Goal: Book appointment/travel/reservation

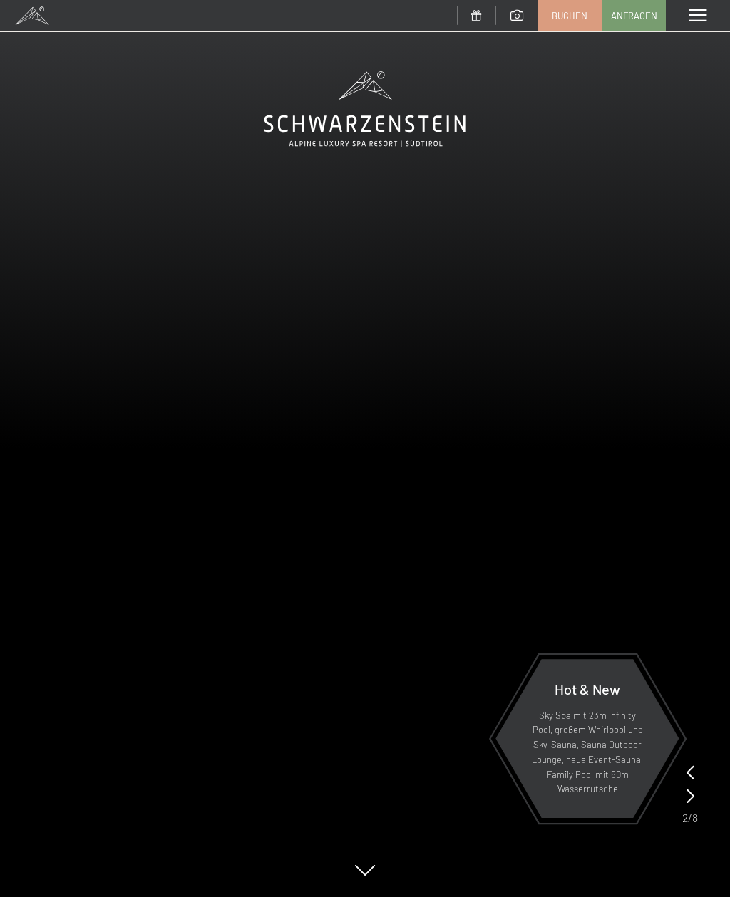
click at [576, 19] on span "Buchen" at bounding box center [570, 15] width 36 height 13
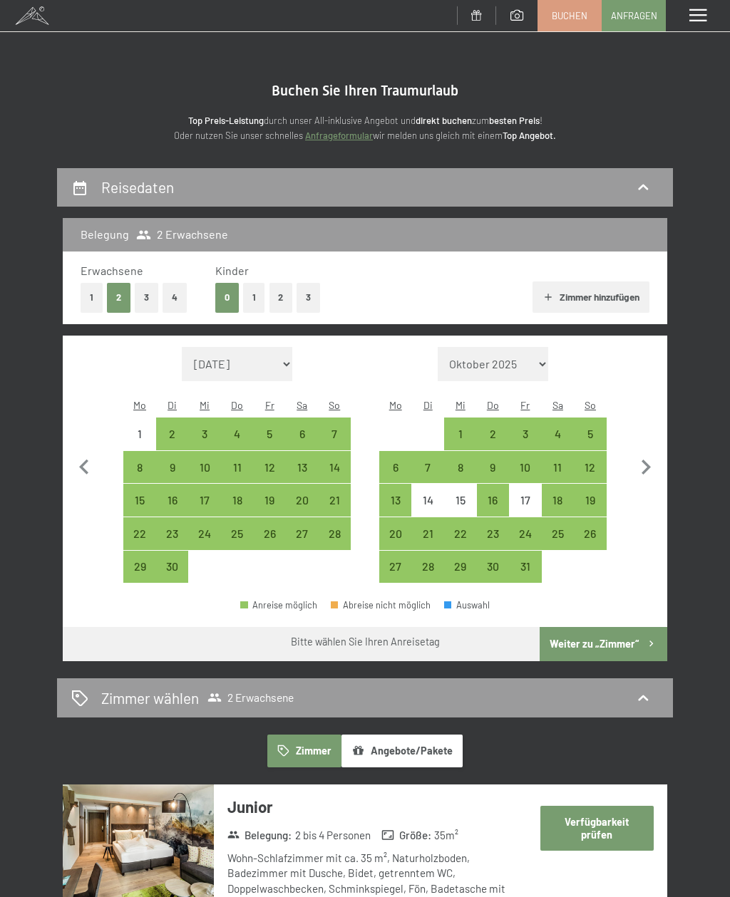
click at [435, 735] on button "Angebote/Pakete" at bounding box center [401, 751] width 121 height 33
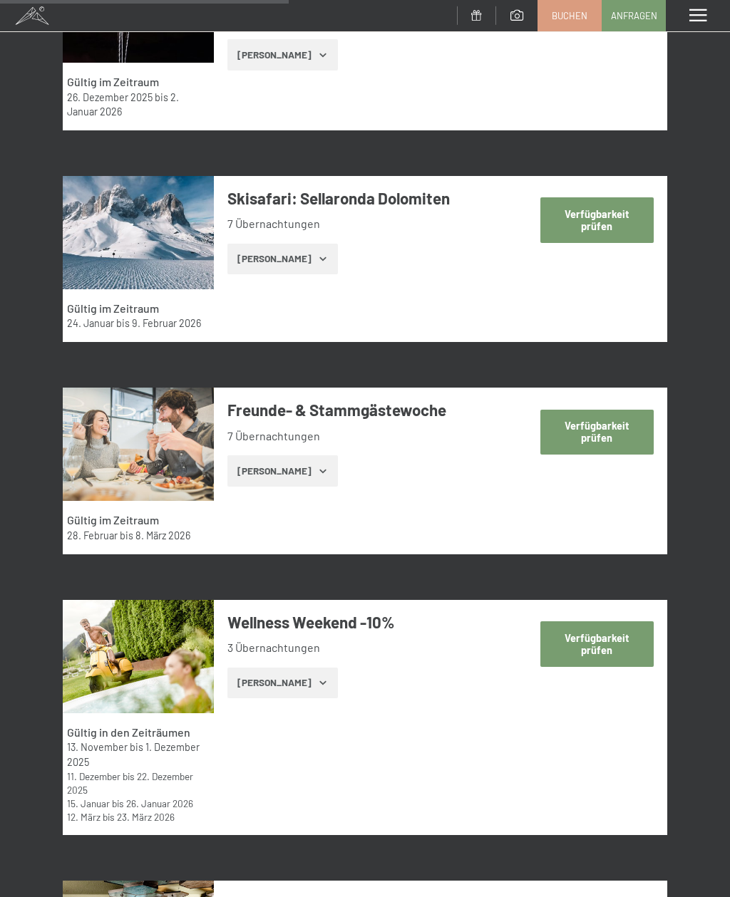
scroll to position [1715, 0]
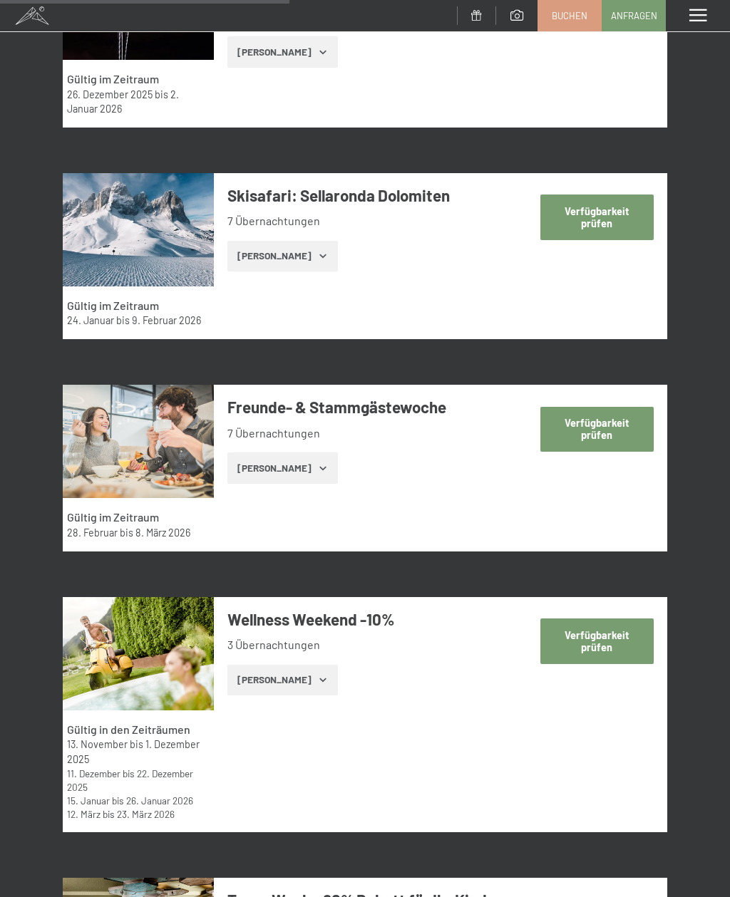
click at [299, 475] on button "[PERSON_NAME]" at bounding box center [282, 468] width 110 height 31
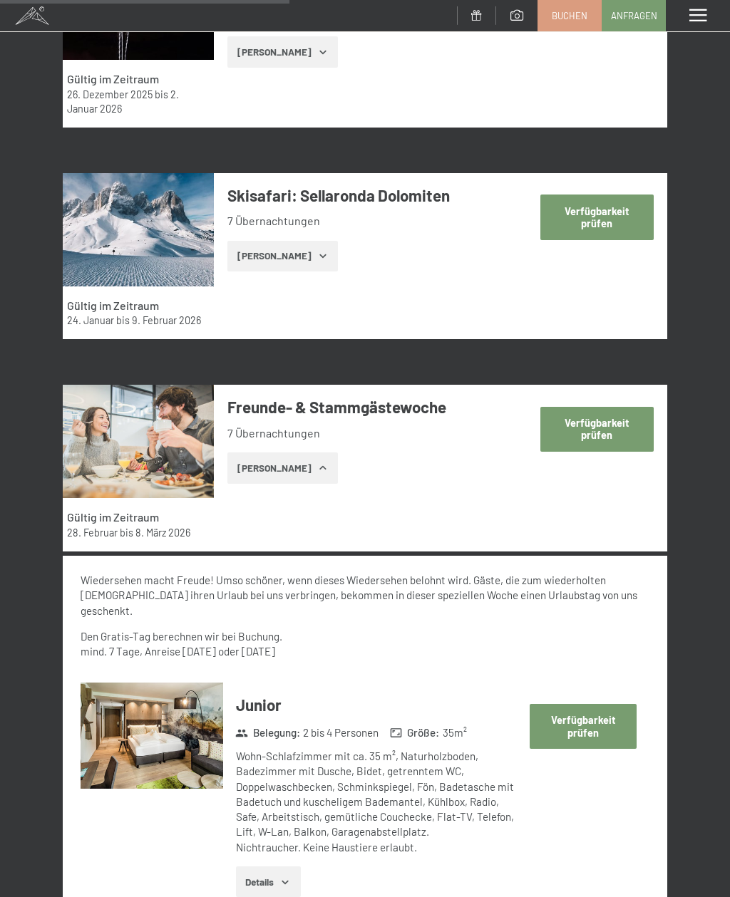
click at [296, 472] on button "[PERSON_NAME]" at bounding box center [282, 468] width 110 height 31
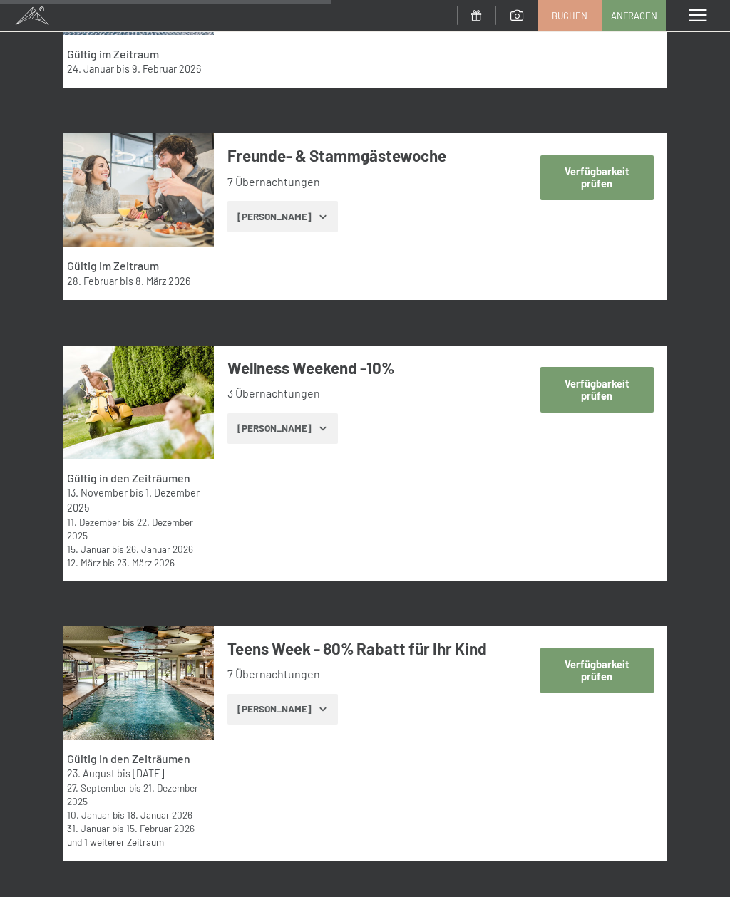
scroll to position [1968, 0]
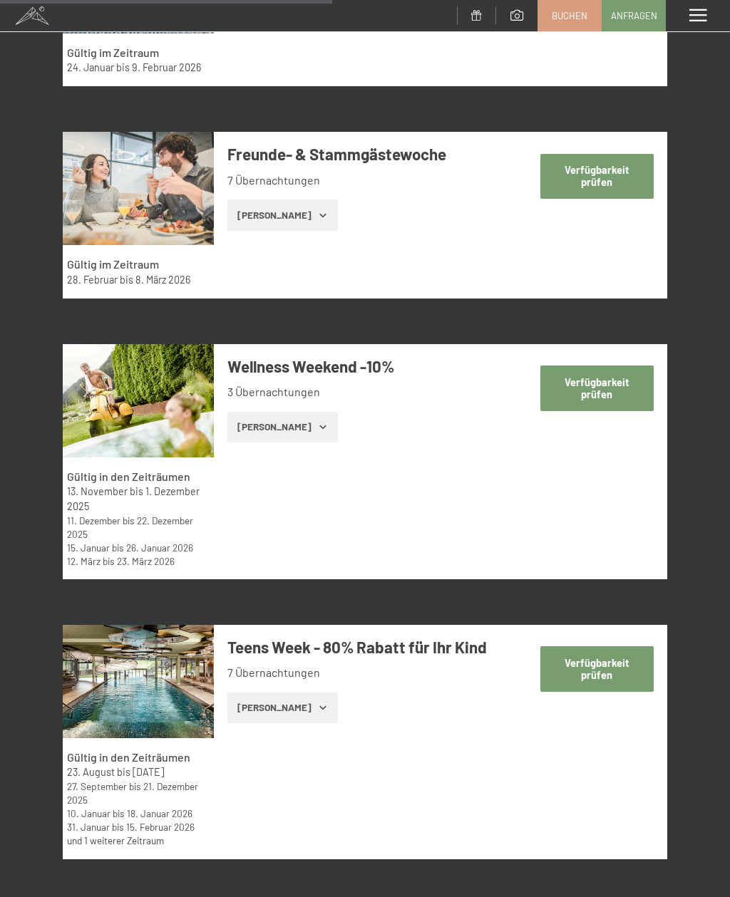
click at [317, 433] on icon "button" at bounding box center [322, 426] width 11 height 11
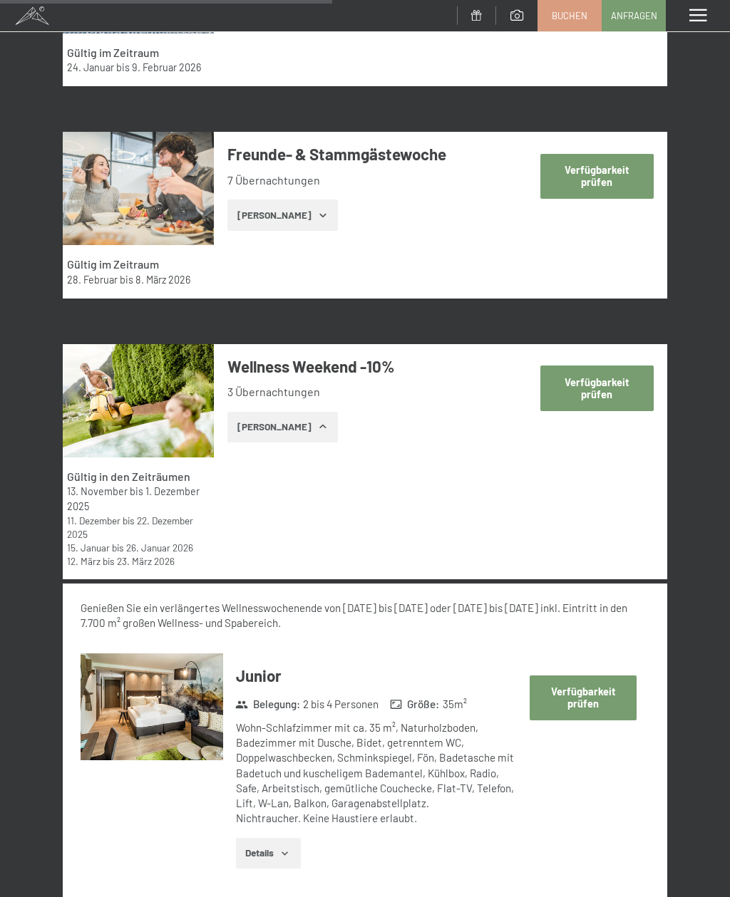
click at [290, 430] on button "[PERSON_NAME]" at bounding box center [282, 427] width 110 height 31
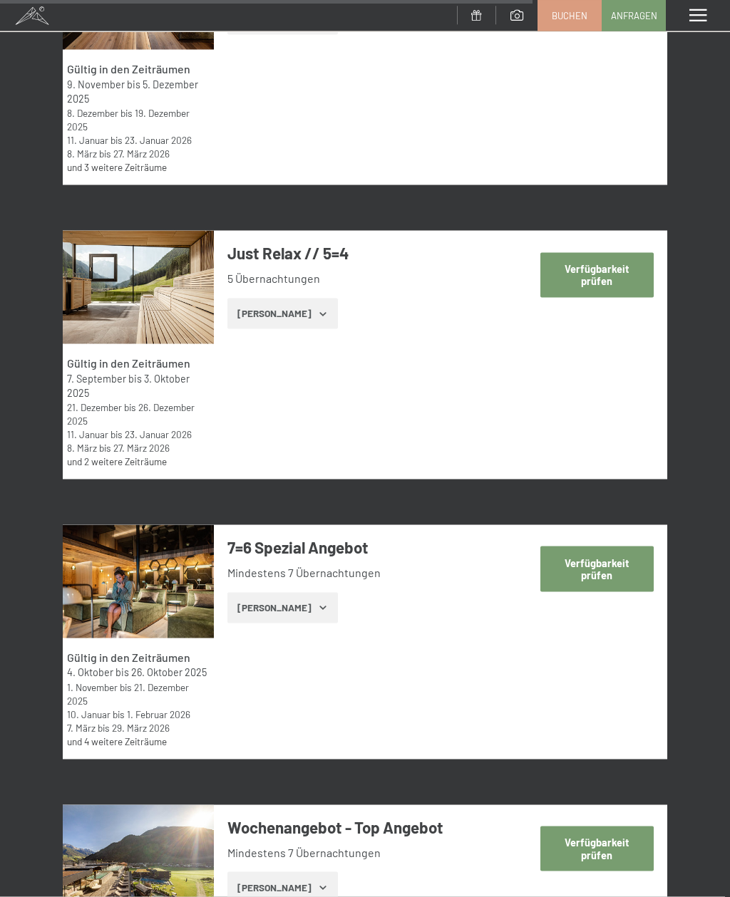
scroll to position [3188, 0]
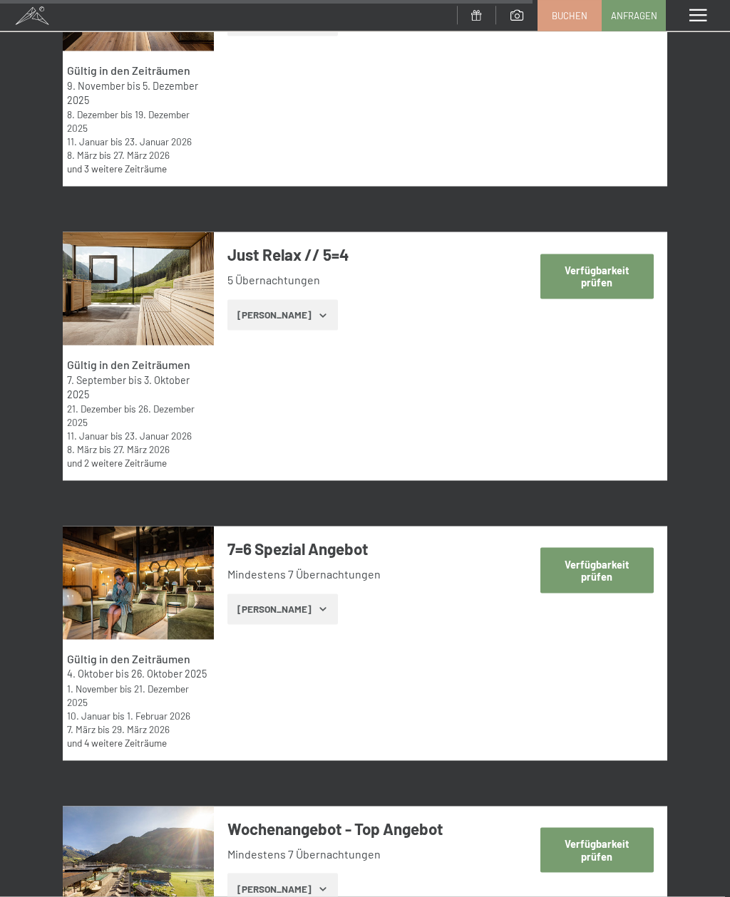
click at [611, 299] on button "Verfügbarkeit prüfen" at bounding box center [596, 276] width 113 height 45
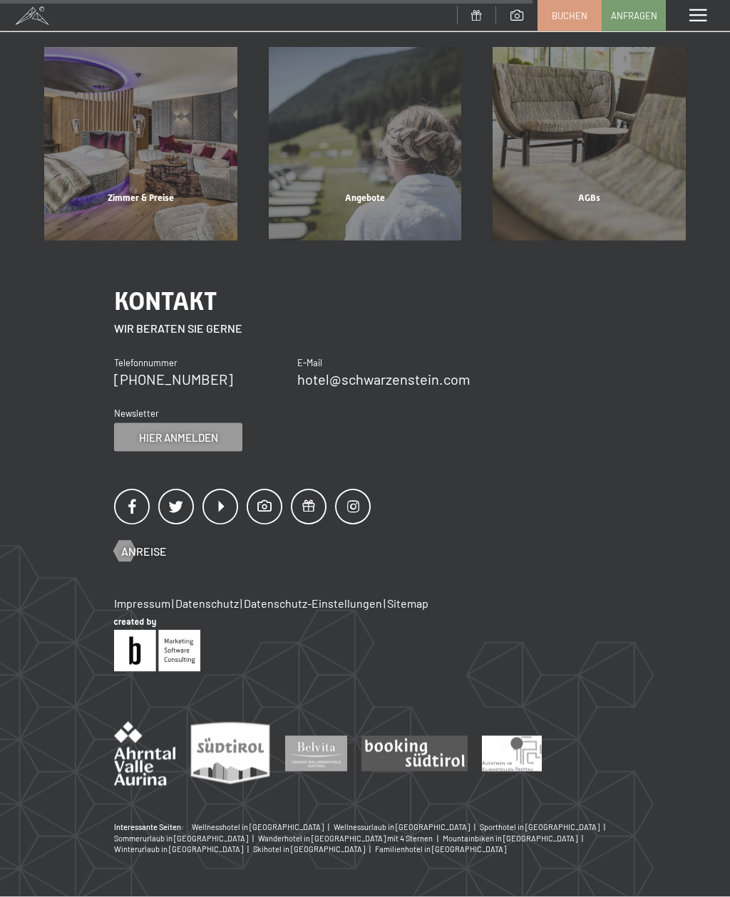
scroll to position [167, 0]
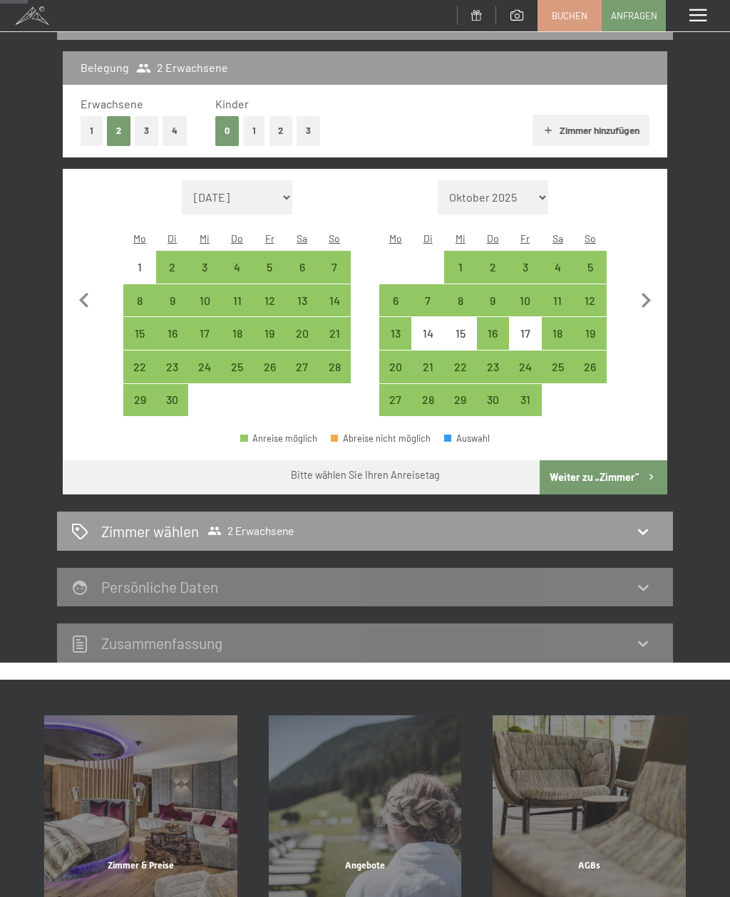
click at [242, 328] on div "18" at bounding box center [237, 343] width 30 height 30
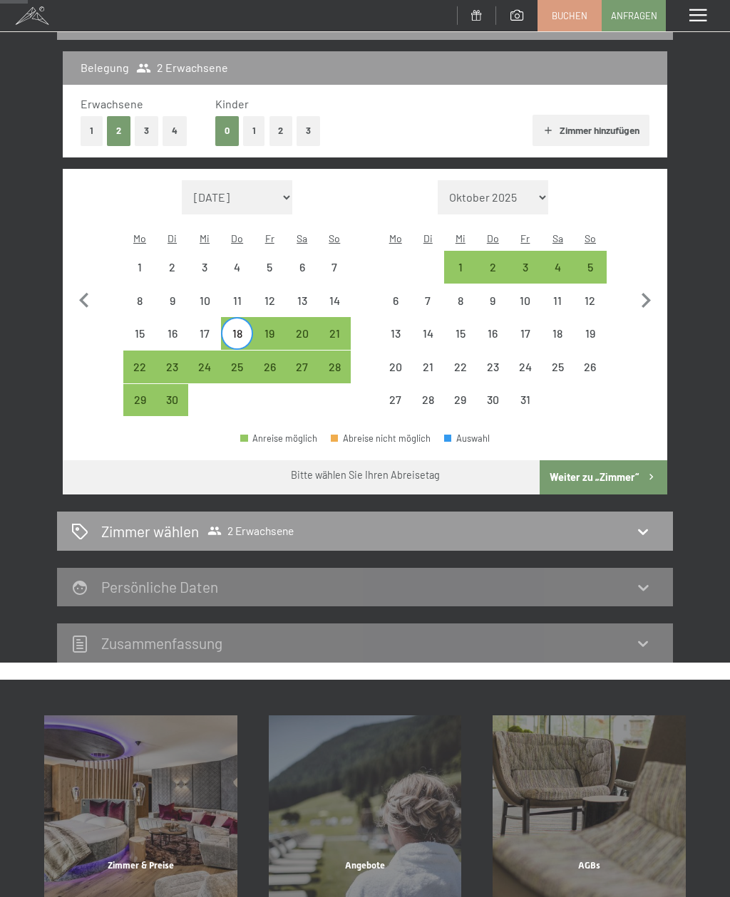
click at [178, 361] on div "23" at bounding box center [172, 376] width 30 height 30
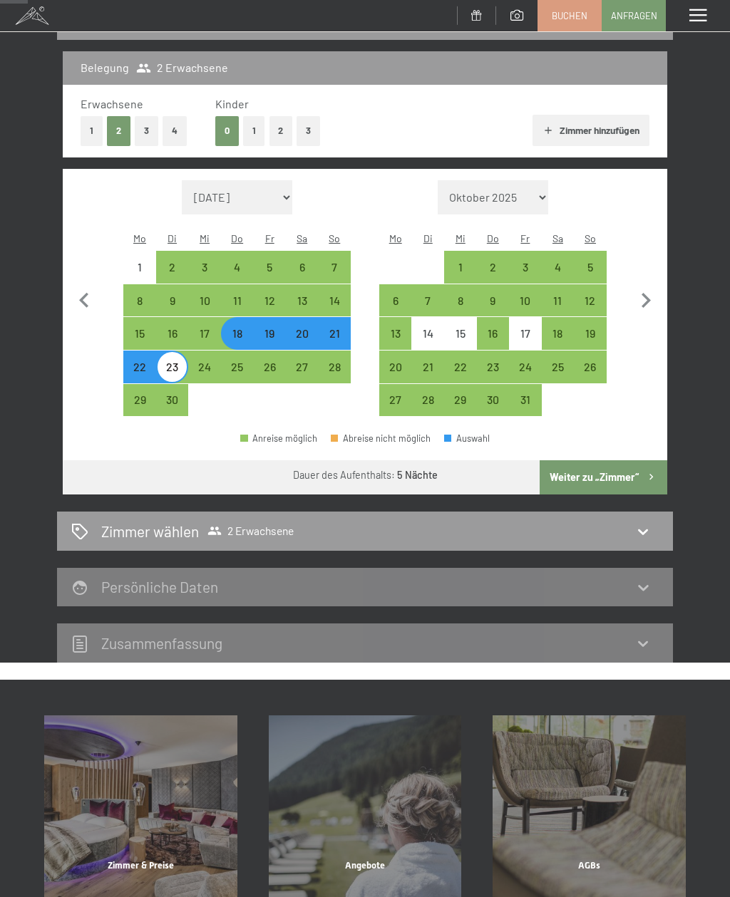
click at [636, 523] on icon at bounding box center [642, 531] width 17 height 17
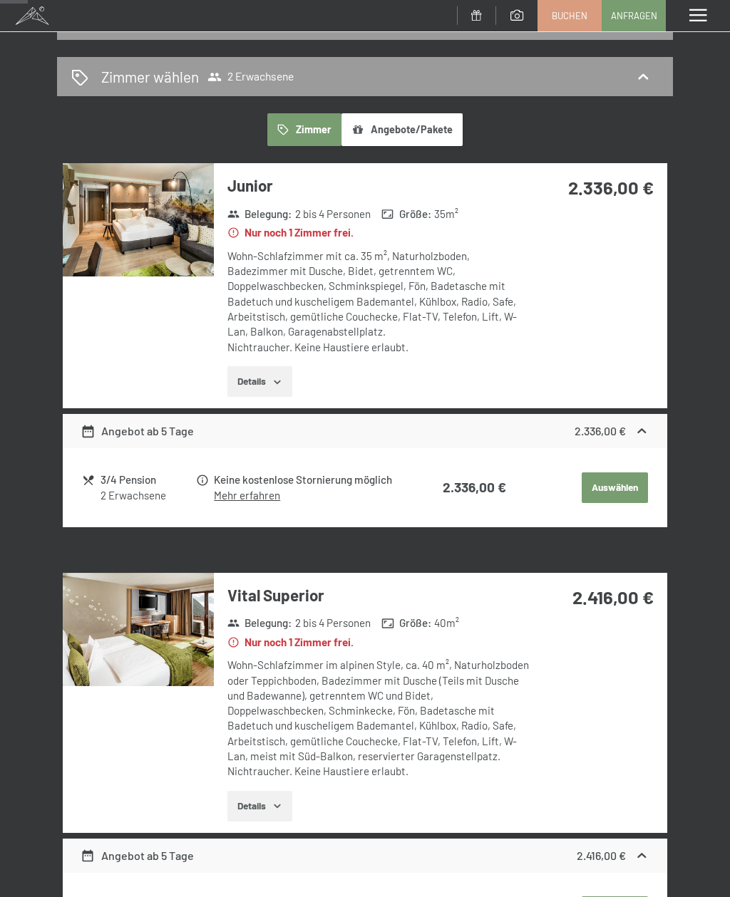
click at [631, 69] on div "Zimmer wählen 2 Erwachsene" at bounding box center [364, 76] width 587 height 21
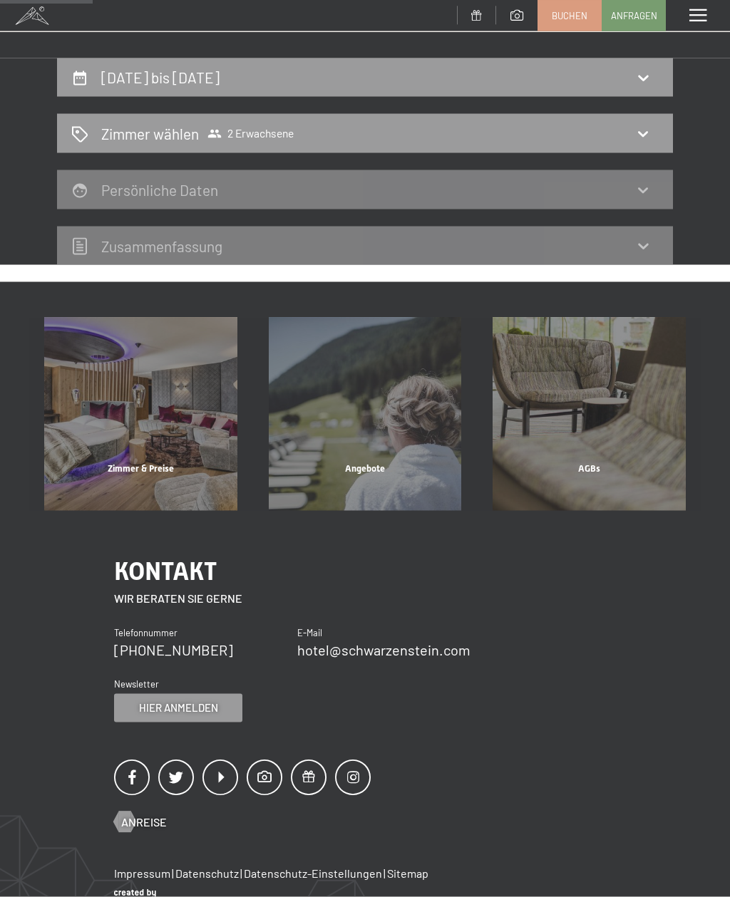
scroll to position [0, 0]
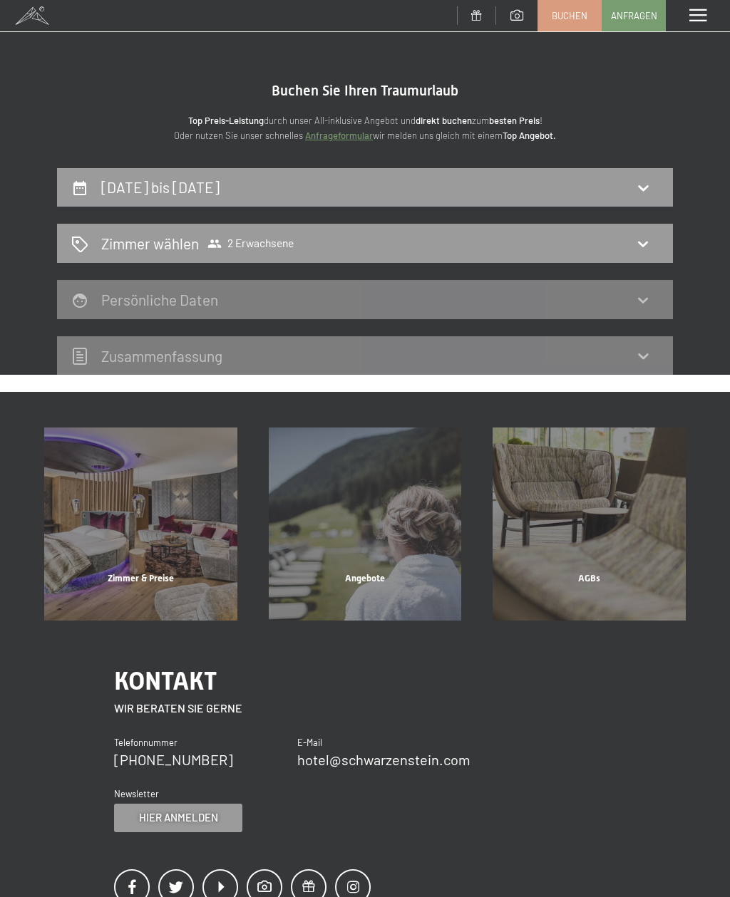
click at [641, 187] on icon at bounding box center [643, 188] width 10 height 6
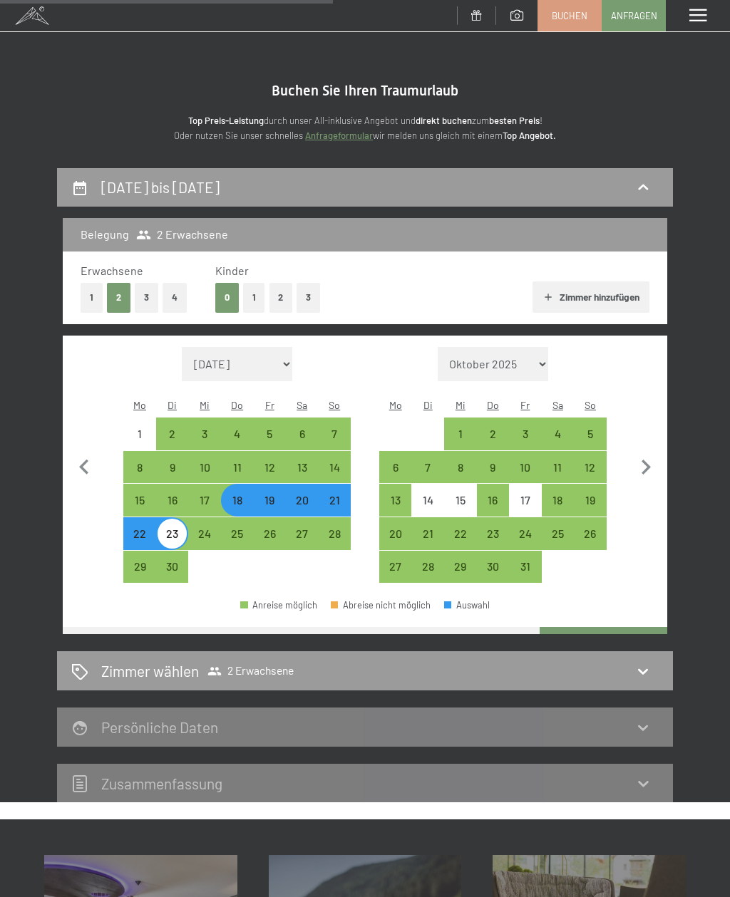
scroll to position [167, 0]
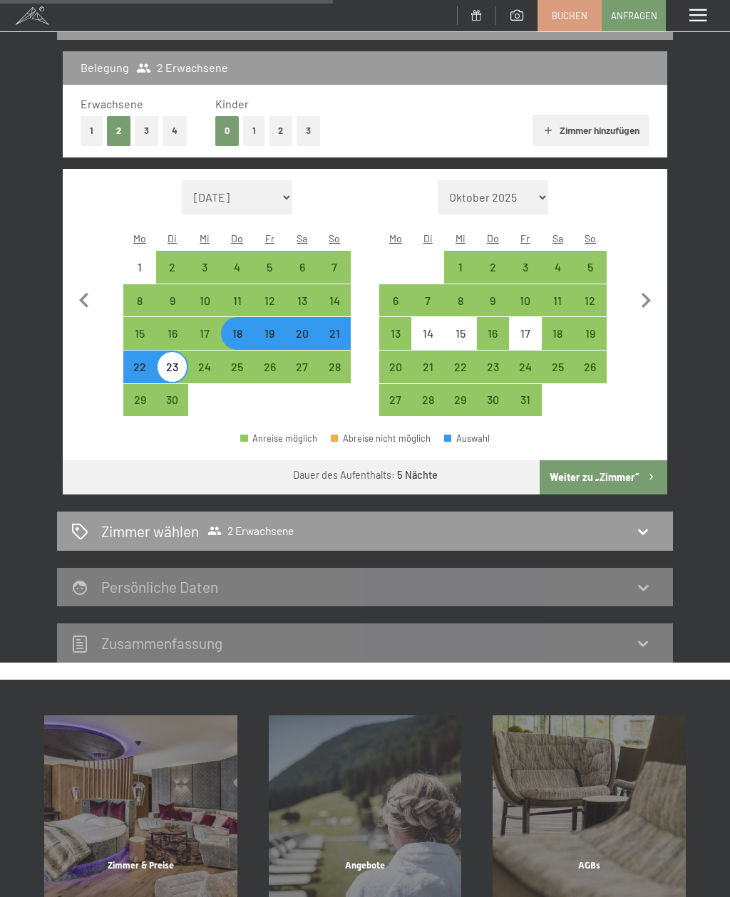
click at [278, 133] on button "2" at bounding box center [281, 130] width 24 height 29
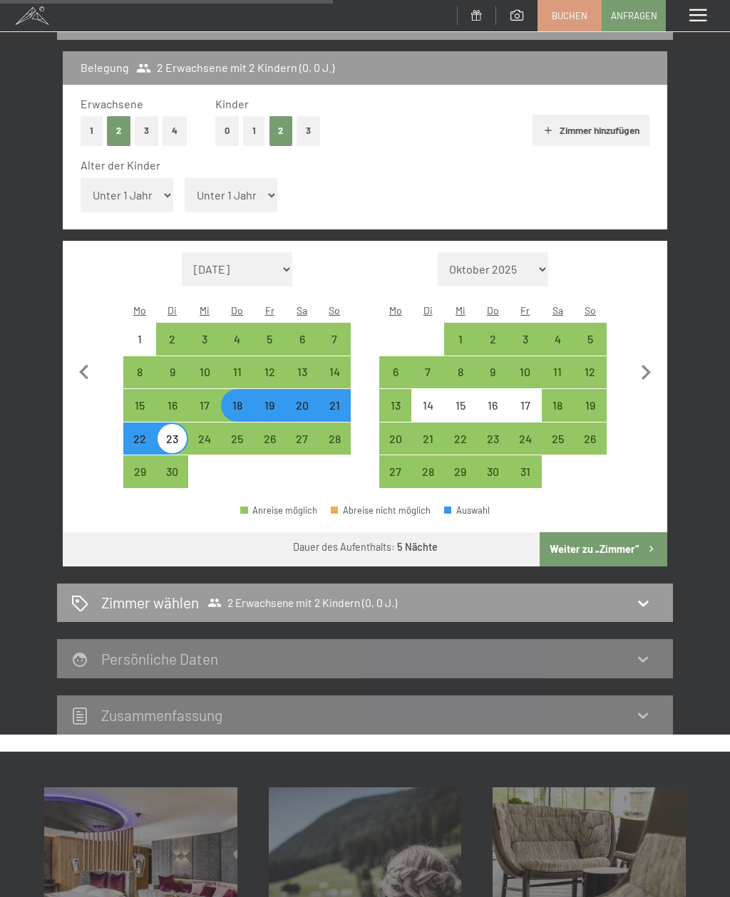
click at [141, 181] on select "Unter 1 Jahr 1 Jahr 2 Jahre 3 Jahre 4 Jahre 5 Jahre 6 Jahre 7 Jahre 8 Jahre 9 J…" at bounding box center [127, 195] width 93 height 34
select select "1"
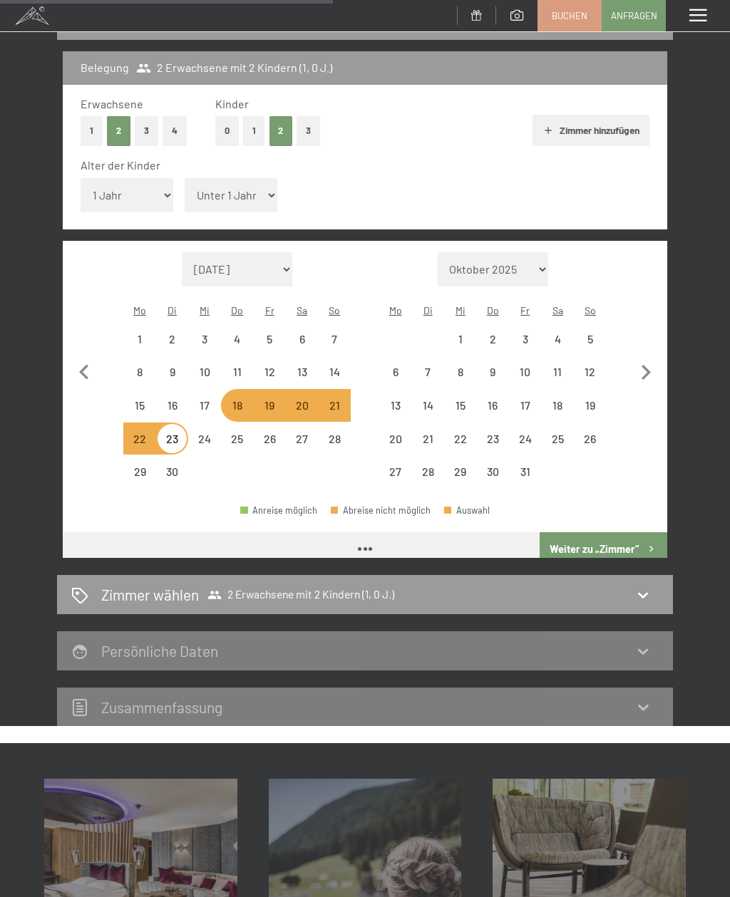
click at [216, 188] on select "Unter 1 Jahr 1 Jahr 2 Jahre 3 Jahre 4 Jahre 5 Jahre 6 Jahre 7 Jahre 8 Jahre 9 J…" at bounding box center [231, 195] width 93 height 34
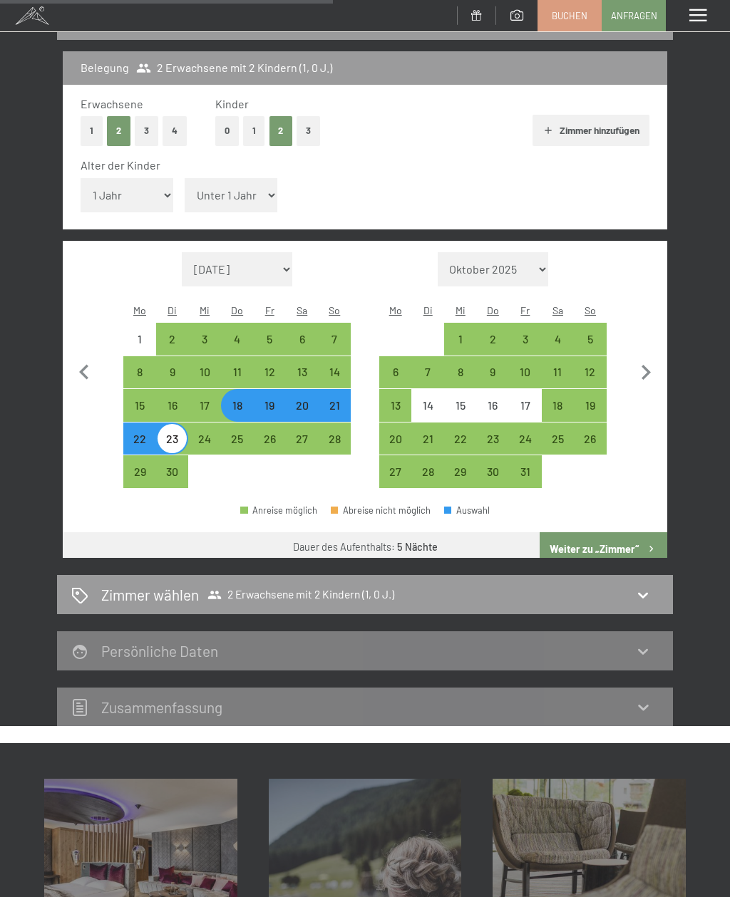
click at [237, 188] on select "Unter 1 Jahr 1 Jahr 2 Jahre 3 Jahre 4 Jahre 5 Jahre 6 Jahre 7 Jahre 8 Jahre 9 J…" at bounding box center [231, 195] width 93 height 34
select select "3"
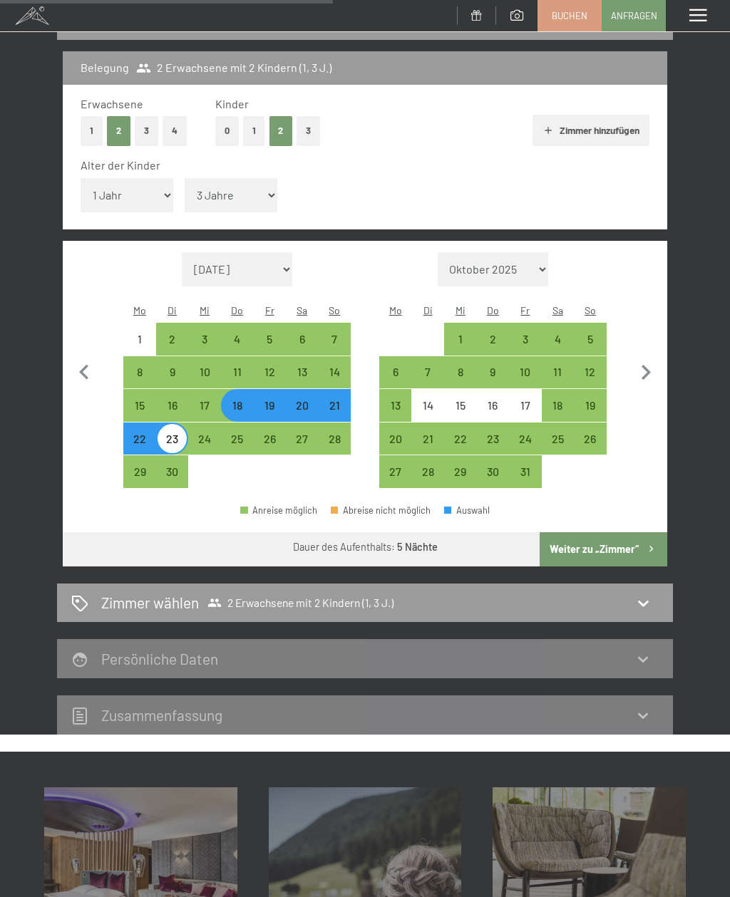
click at [624, 532] on button "Weiter zu „Zimmer“" at bounding box center [603, 549] width 128 height 34
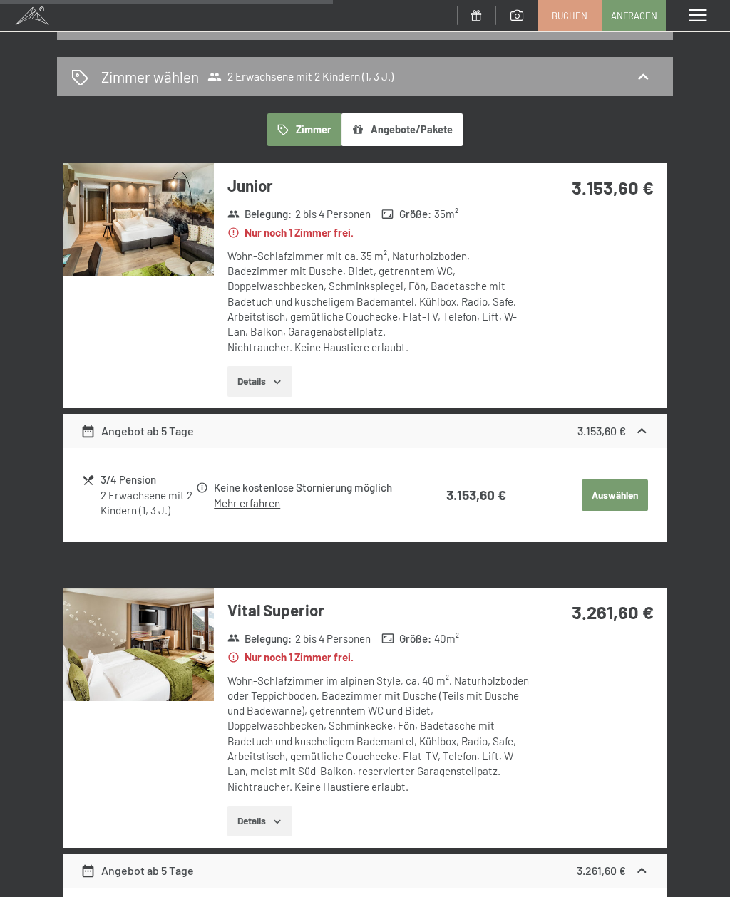
click at [430, 129] on button "Angebote/Pakete" at bounding box center [401, 129] width 121 height 33
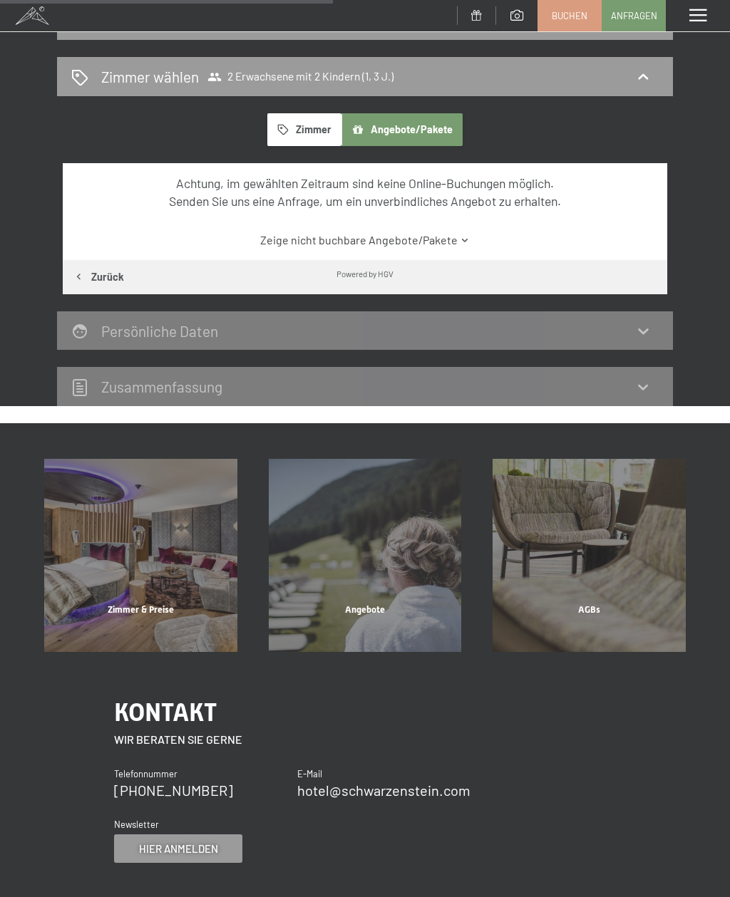
click at [453, 242] on link "Zeige nicht buchbare Angebote/Pakete" at bounding box center [365, 240] width 568 height 16
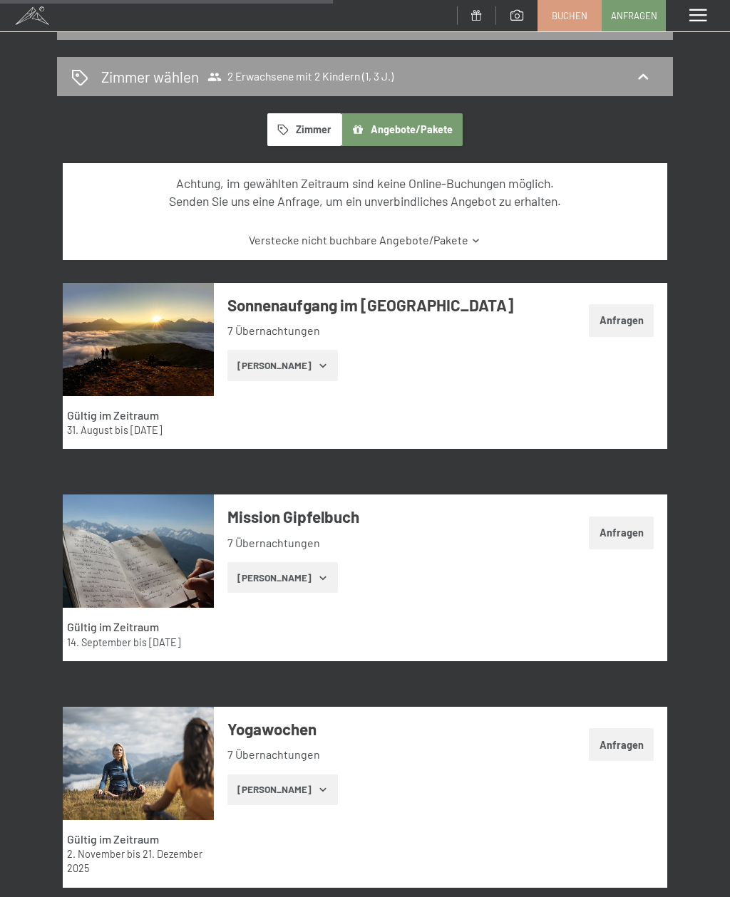
click at [443, 237] on link "Verstecke nicht buchbare Angebote/Pakete" at bounding box center [365, 240] width 568 height 16
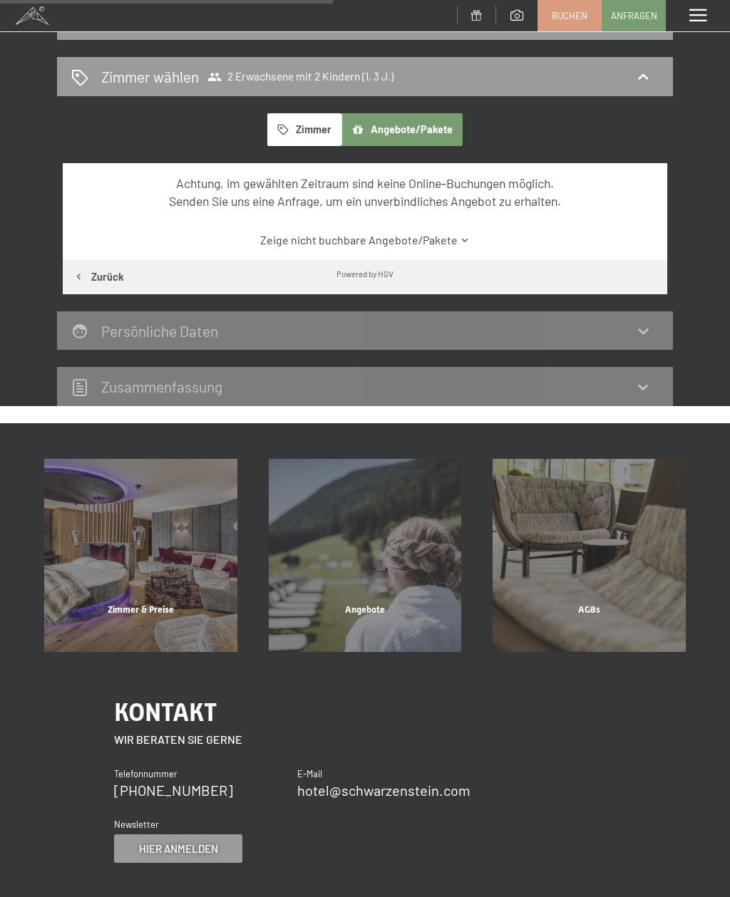
click at [100, 274] on button "Zurück" at bounding box center [98, 277] width 71 height 34
select select "1"
select select "3"
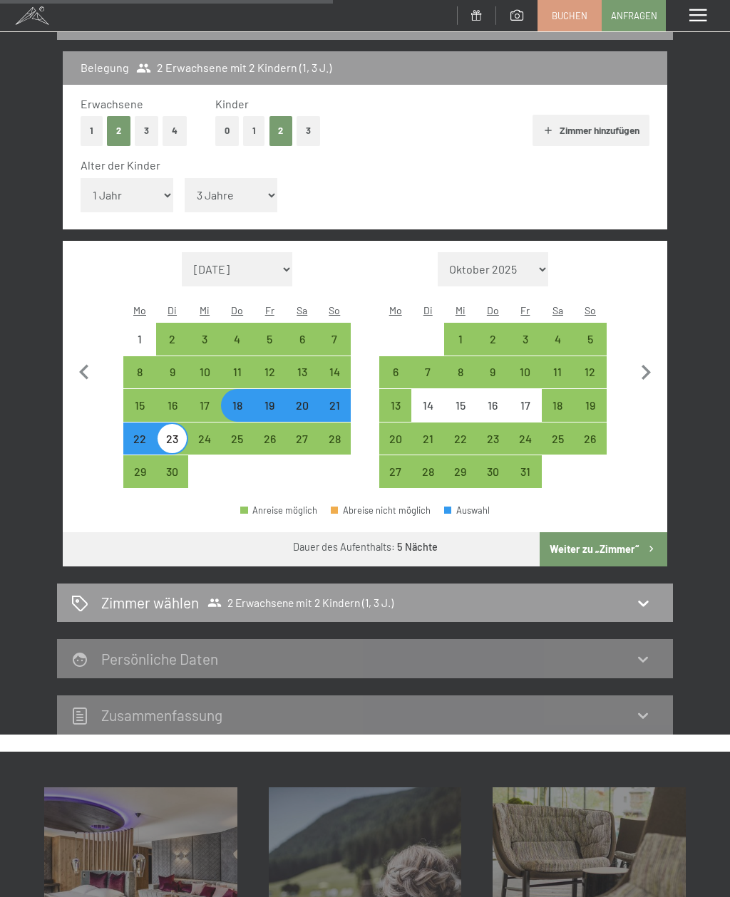
click at [636, 532] on button "Weiter zu „Zimmer“" at bounding box center [603, 549] width 128 height 34
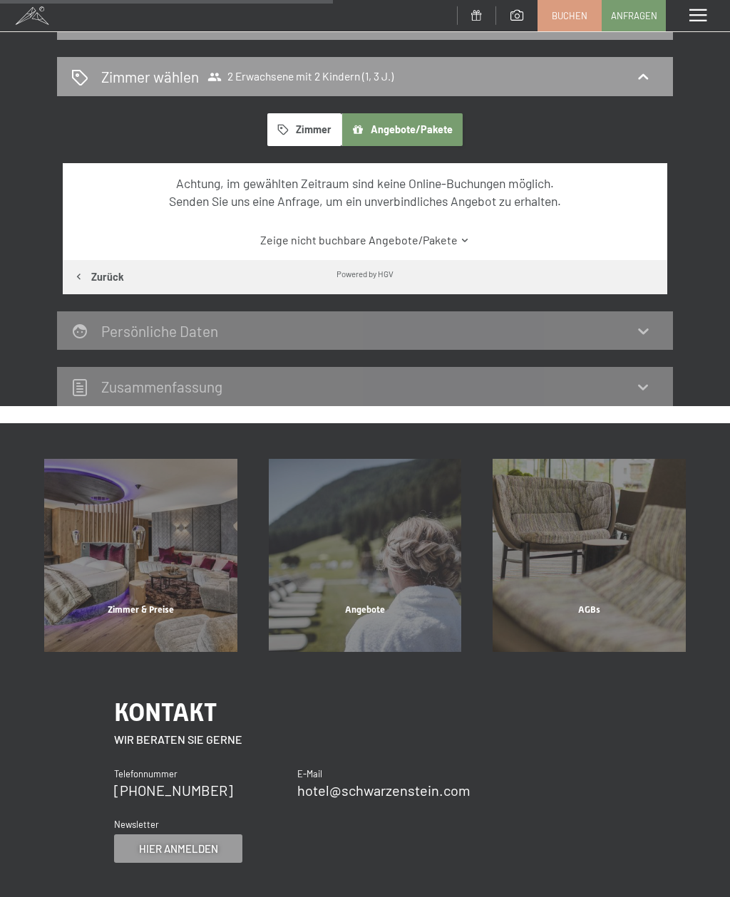
click at [317, 131] on button "Zimmer" at bounding box center [304, 129] width 74 height 33
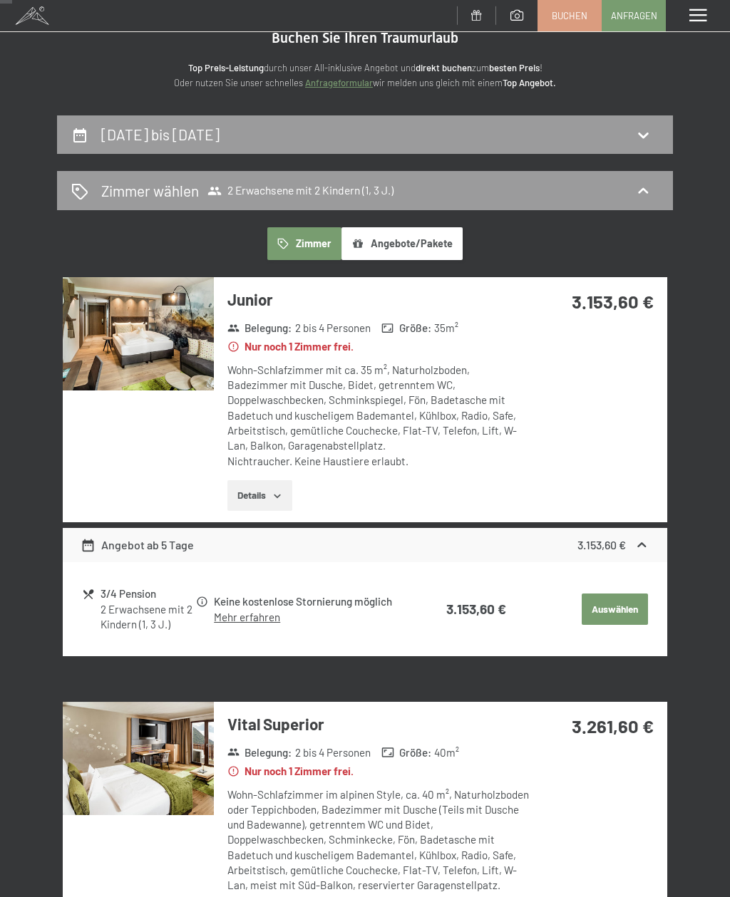
scroll to position [52, 0]
click at [638, 539] on icon at bounding box center [641, 546] width 15 height 15
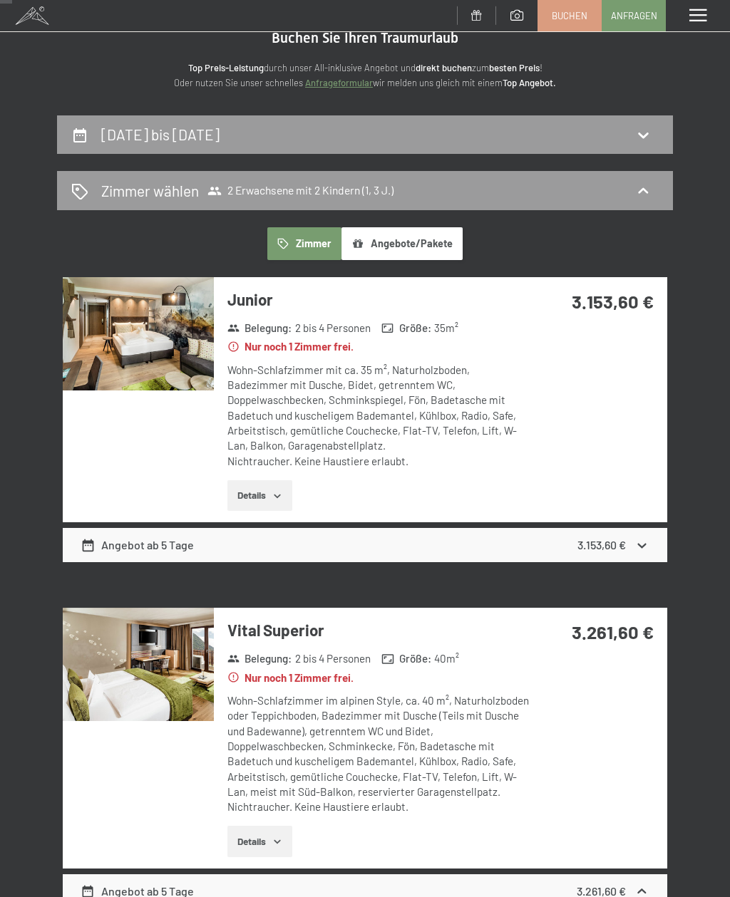
click at [644, 538] on icon at bounding box center [641, 545] width 15 height 15
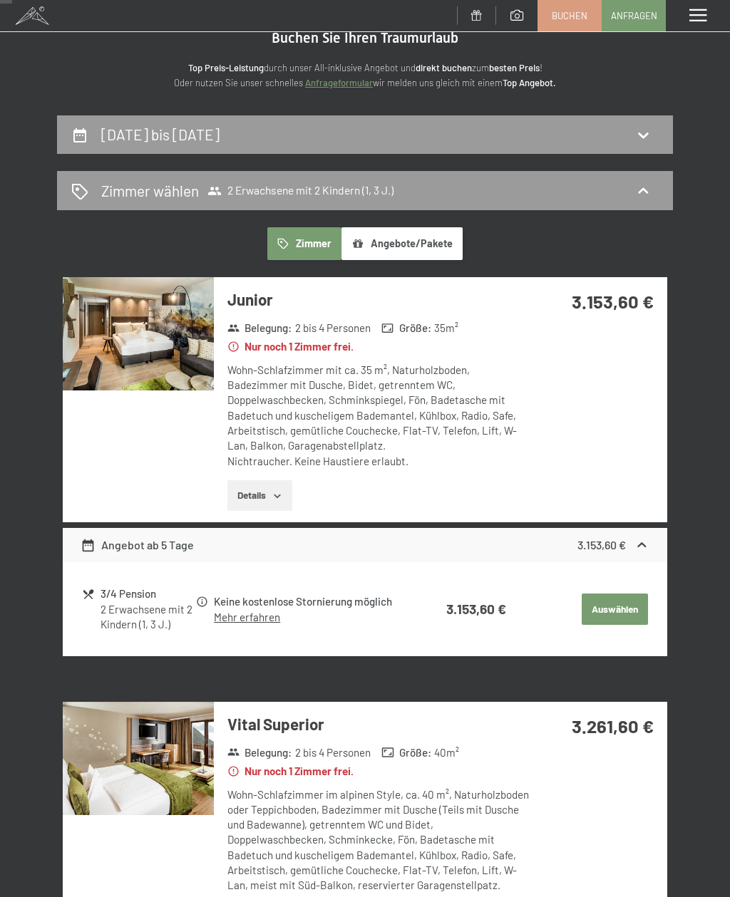
click at [619, 605] on button "Auswählen" at bounding box center [615, 609] width 66 height 31
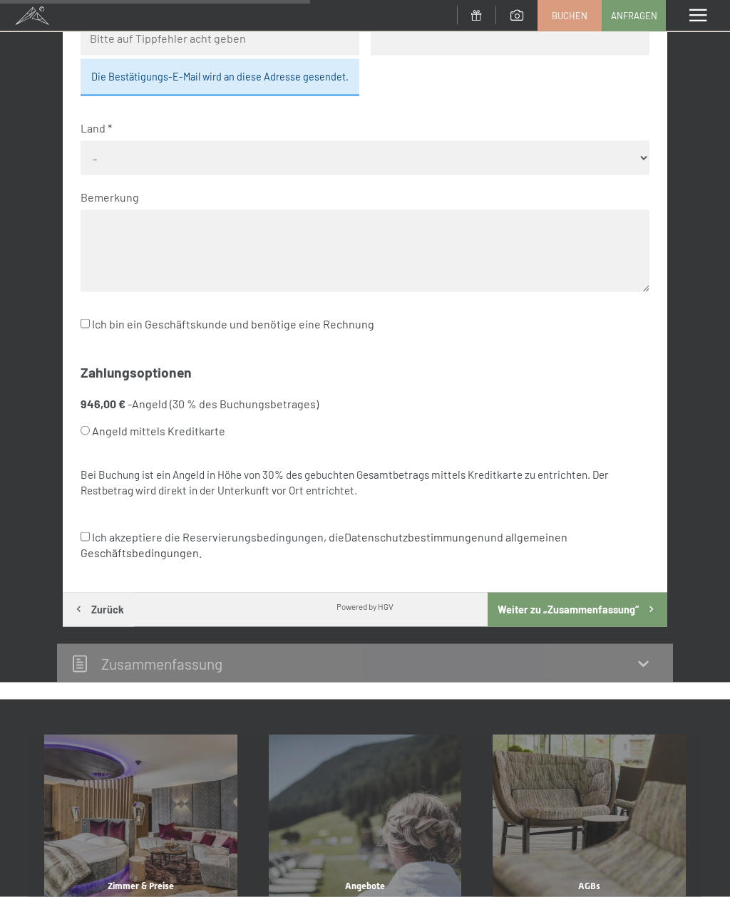
scroll to position [456, 0]
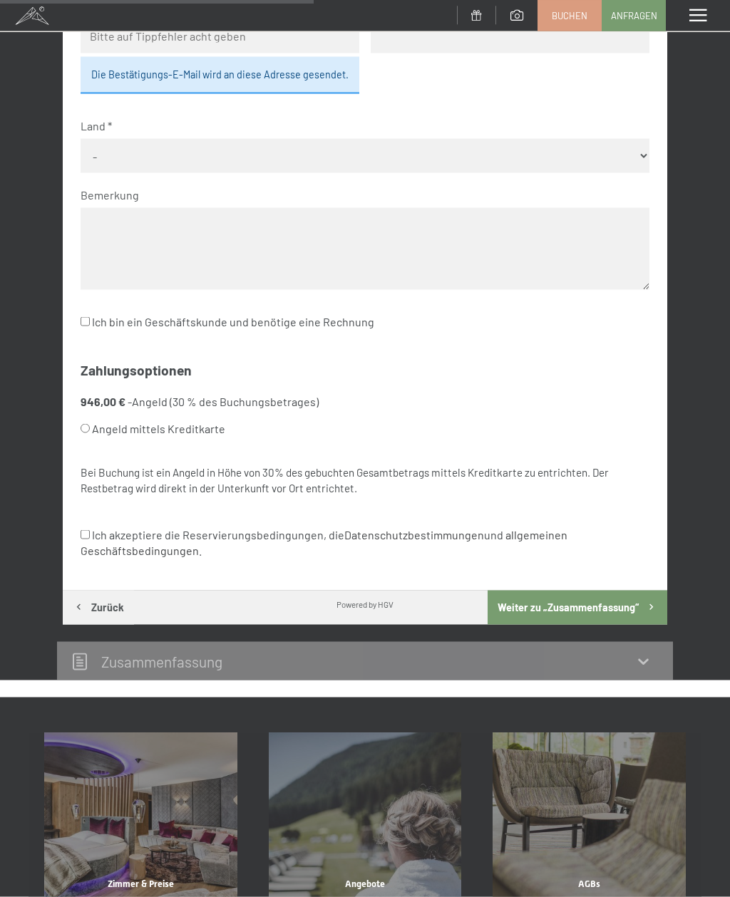
click at [632, 651] on div "Zusammen­fassung" at bounding box center [364, 661] width 587 height 21
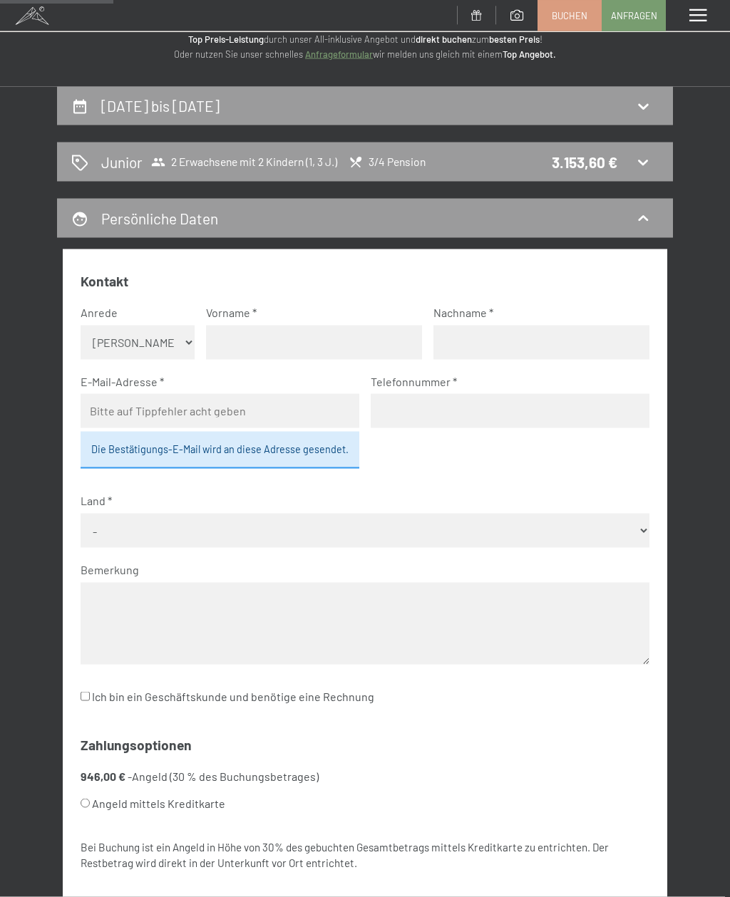
scroll to position [0, 0]
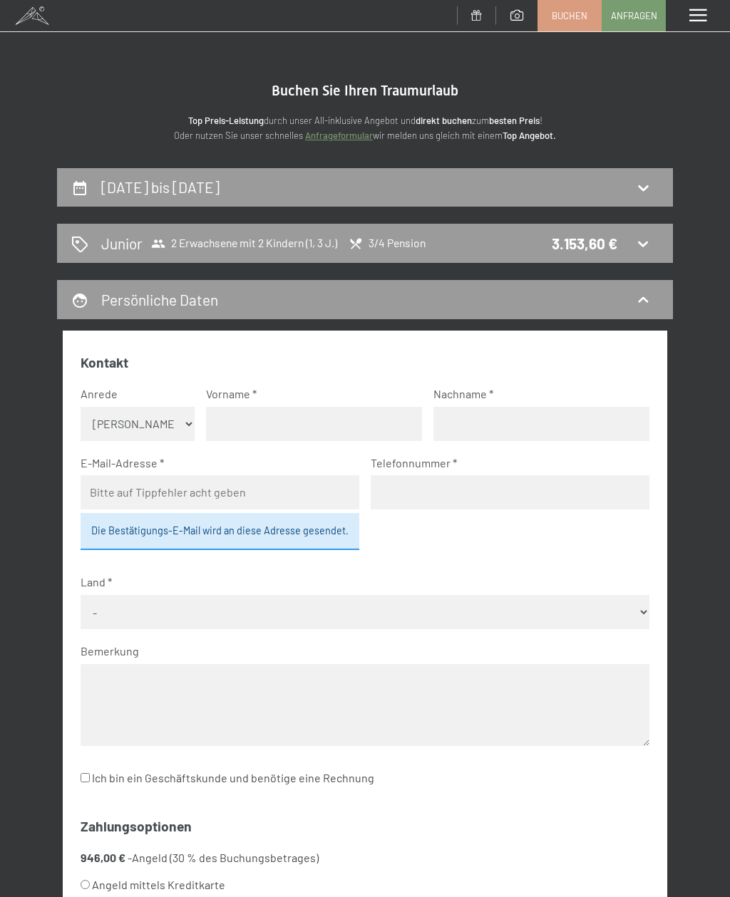
click at [640, 300] on icon at bounding box center [643, 299] width 10 height 6
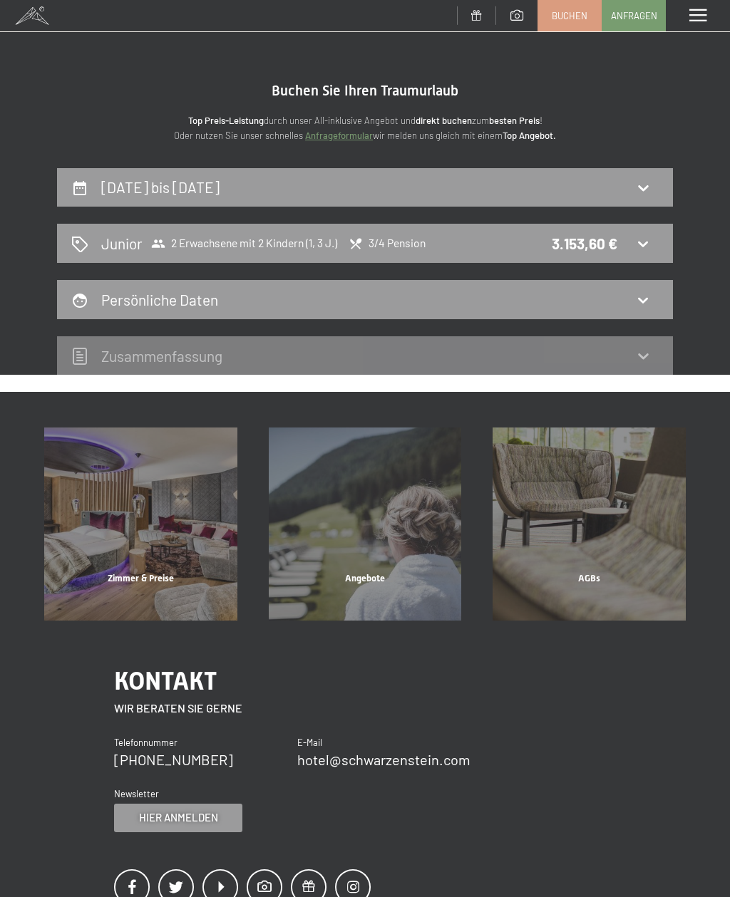
click at [641, 294] on icon at bounding box center [642, 299] width 17 height 17
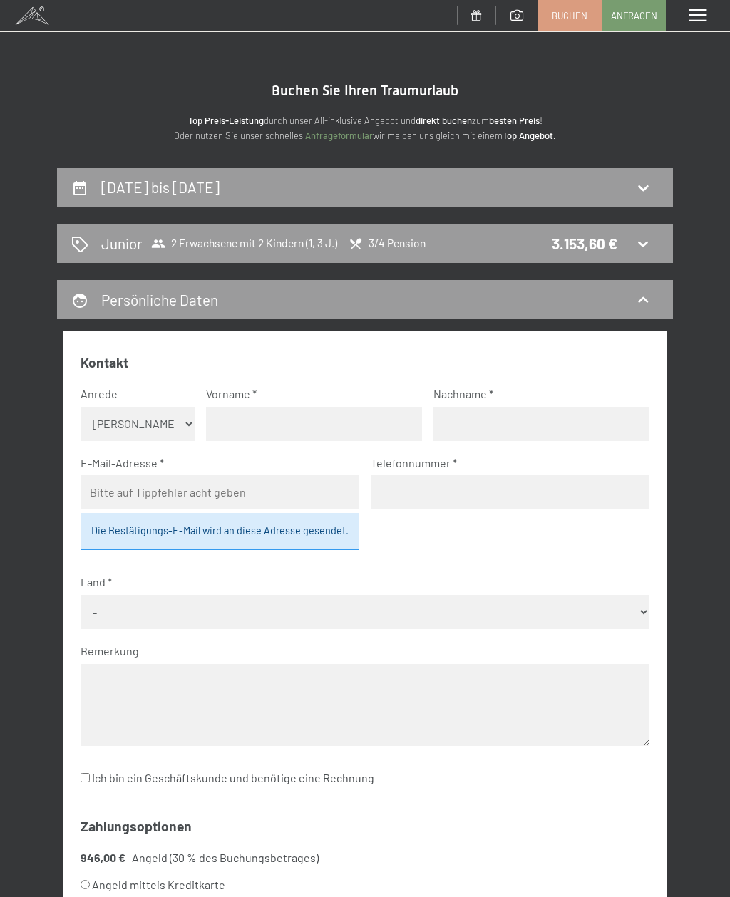
click at [650, 247] on icon at bounding box center [642, 243] width 17 height 17
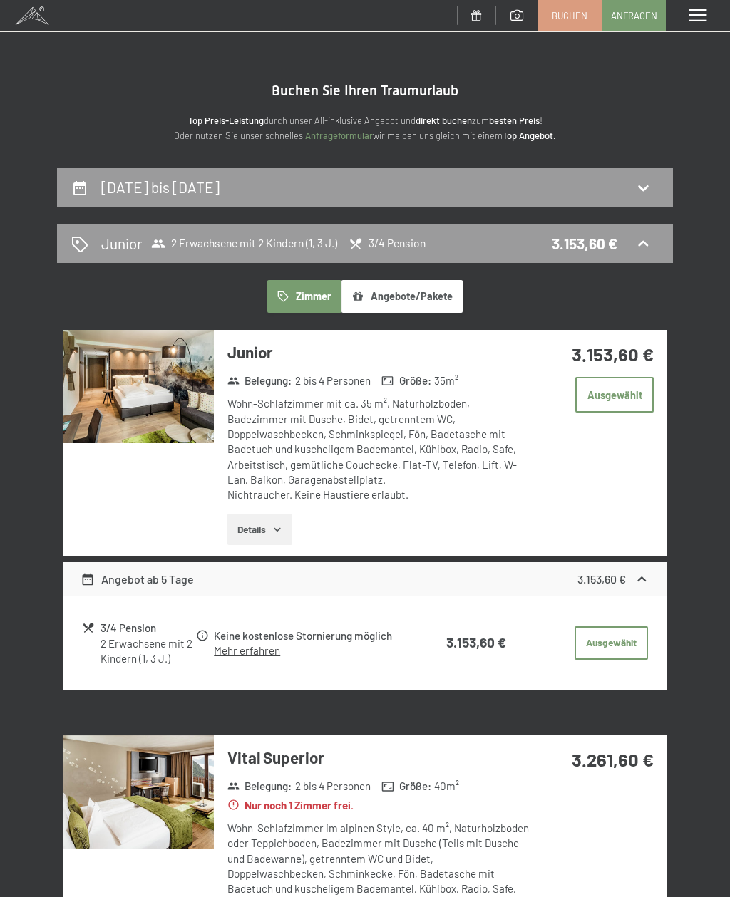
click at [647, 192] on icon at bounding box center [642, 187] width 17 height 17
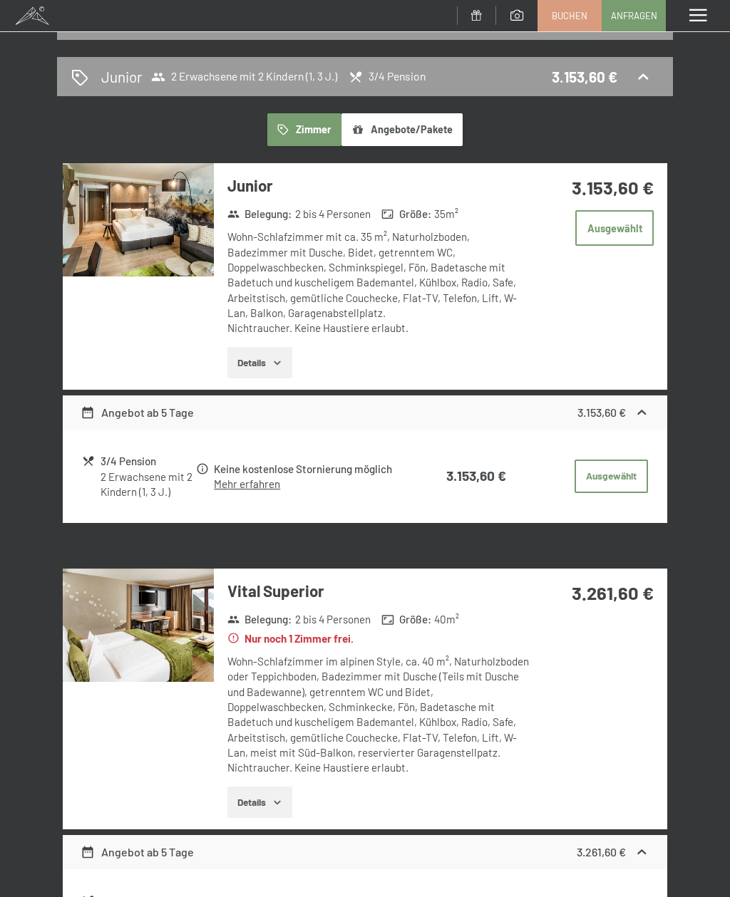
select select "1"
select select "3"
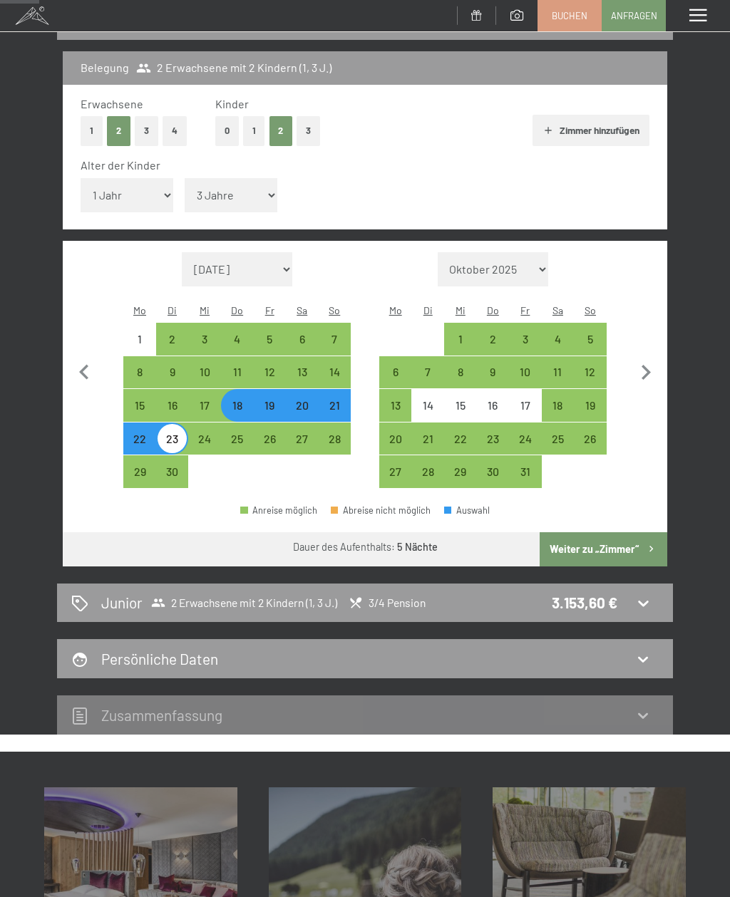
click at [393, 596] on span "3/4 Pension" at bounding box center [386, 603] width 77 height 14
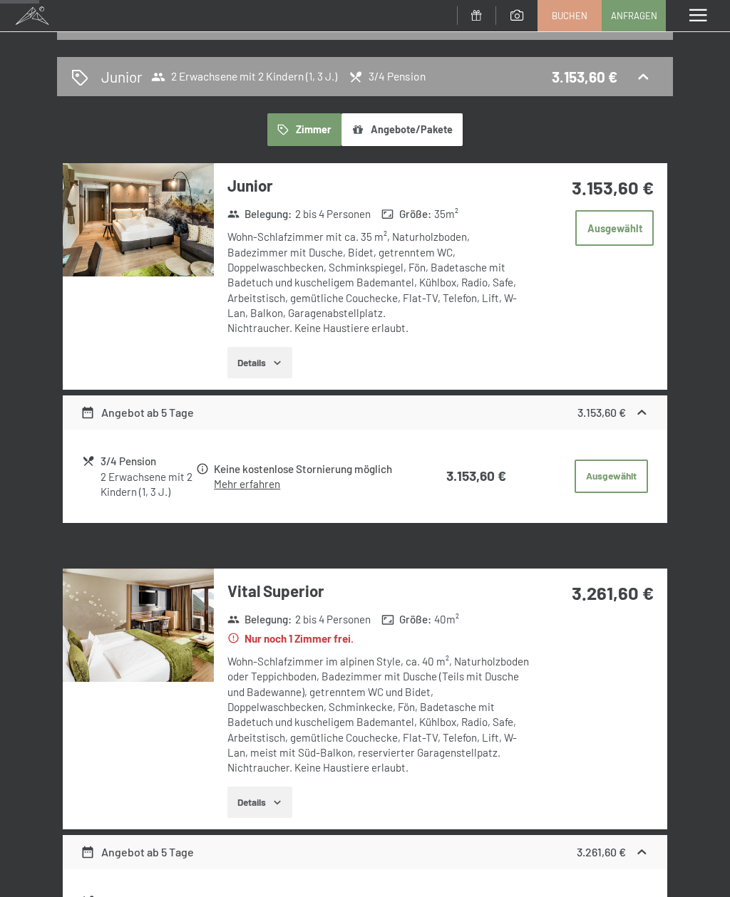
click at [418, 129] on button "Angebote/Pakete" at bounding box center [401, 129] width 121 height 33
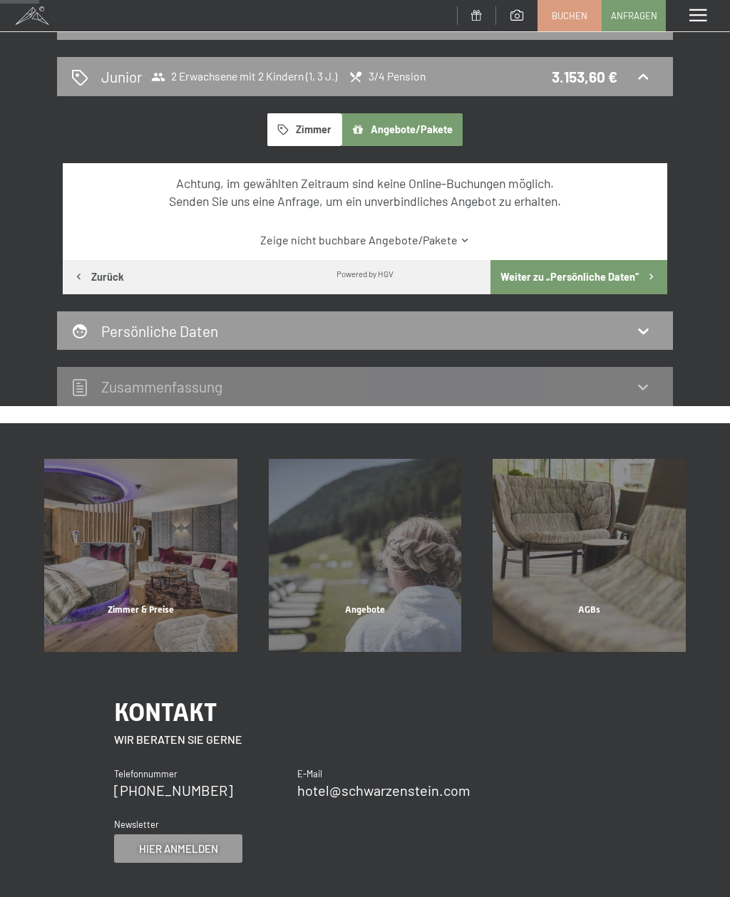
click at [426, 237] on link "Zeige nicht buchbare Angebote/Pakete" at bounding box center [365, 240] width 568 height 16
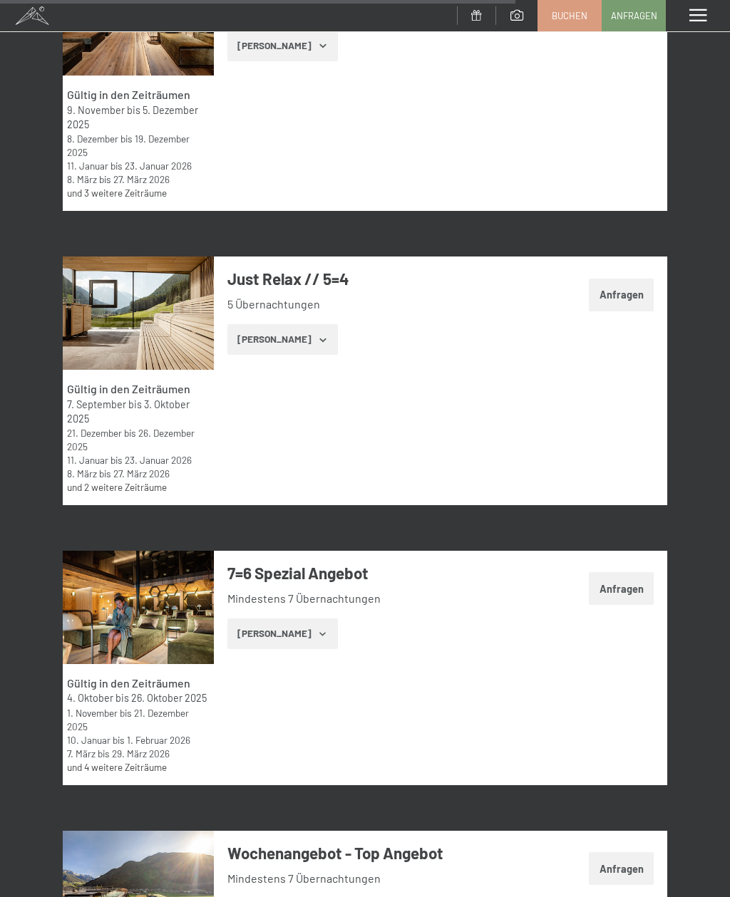
scroll to position [2830, 0]
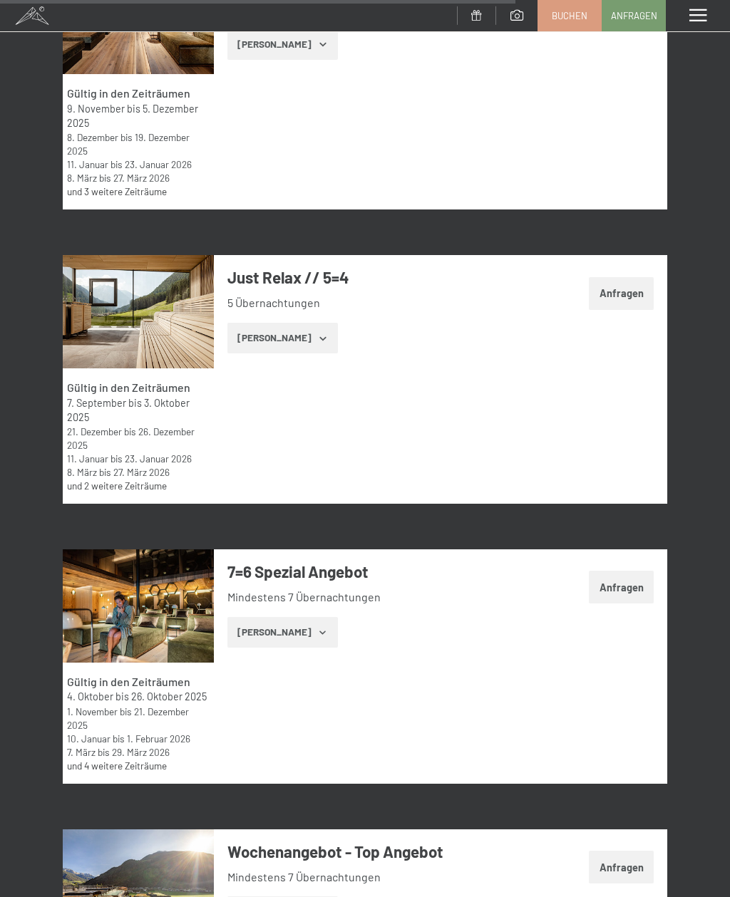
click at [317, 344] on icon "button" at bounding box center [322, 338] width 11 height 11
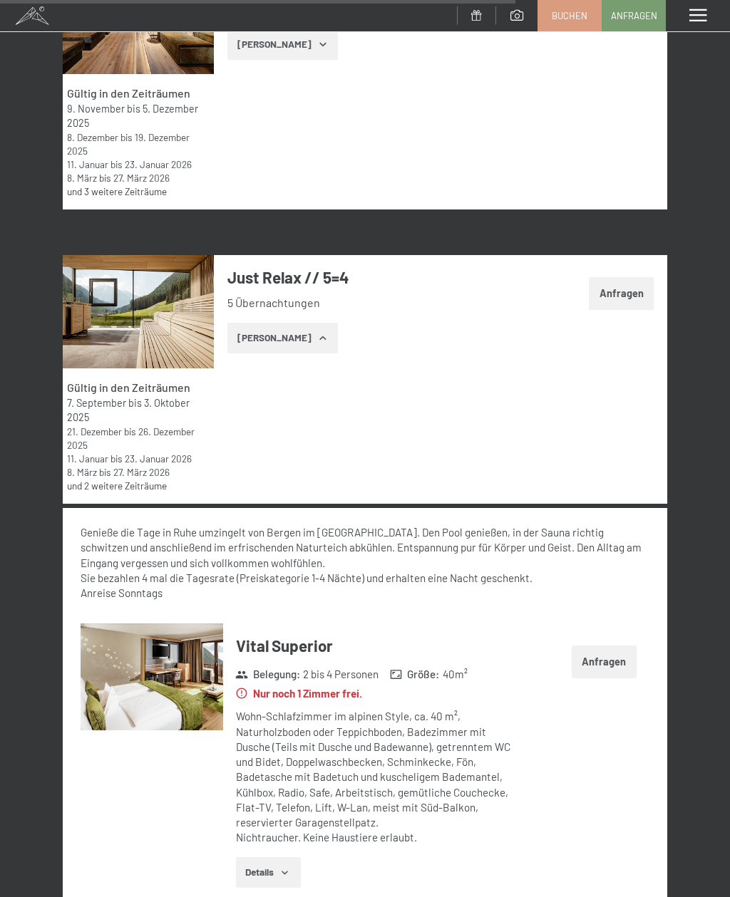
click at [631, 310] on button "Anfragen" at bounding box center [621, 293] width 65 height 33
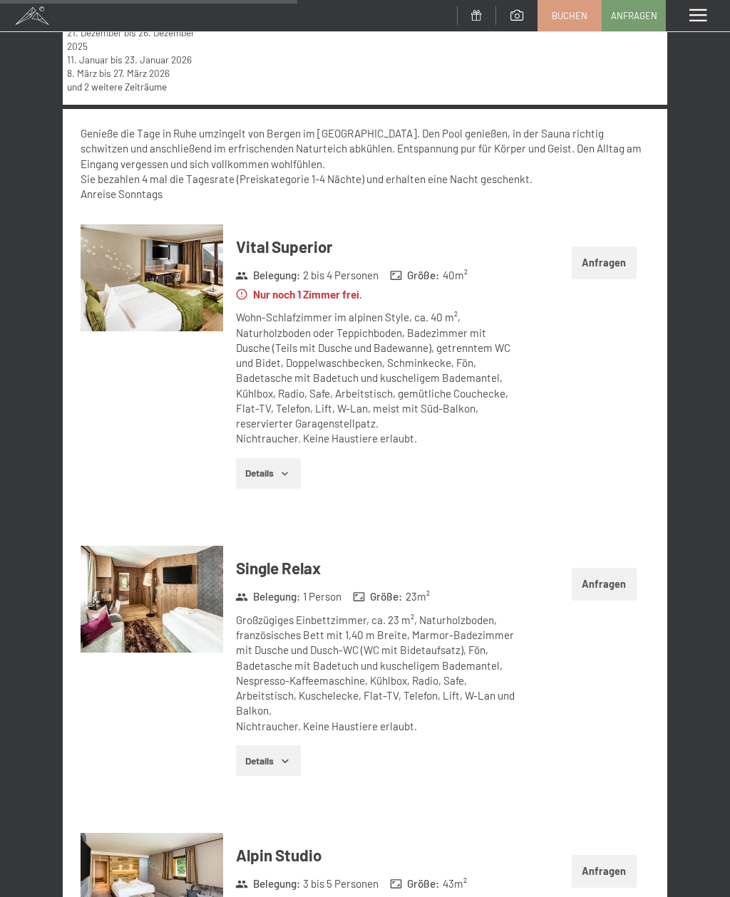
scroll to position [3228, 0]
click at [607, 280] on button "Anfragen" at bounding box center [604, 263] width 65 height 33
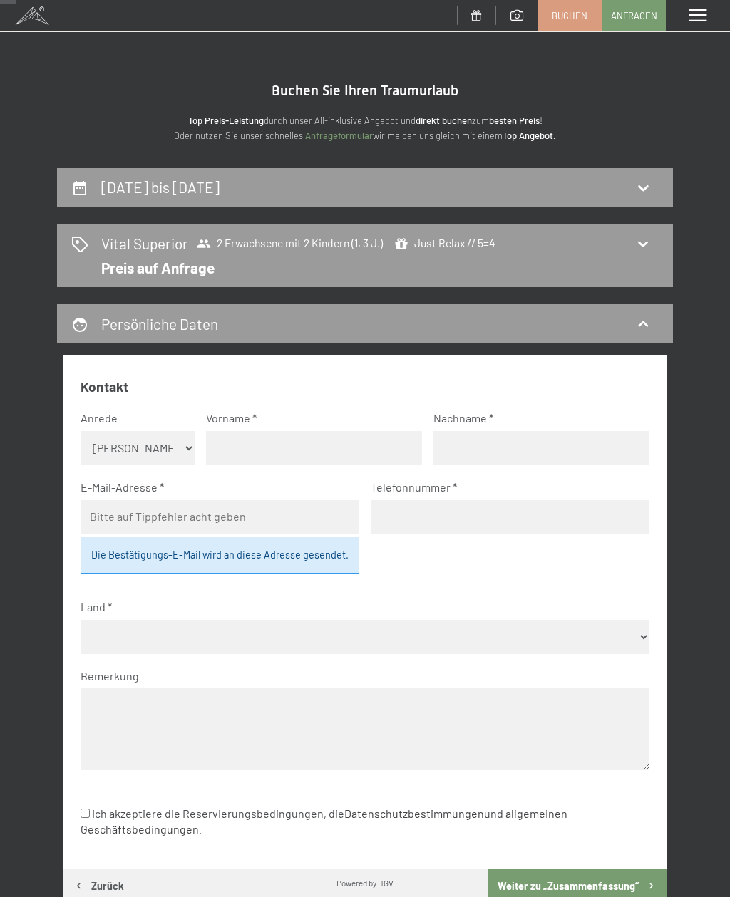
scroll to position [29, 0]
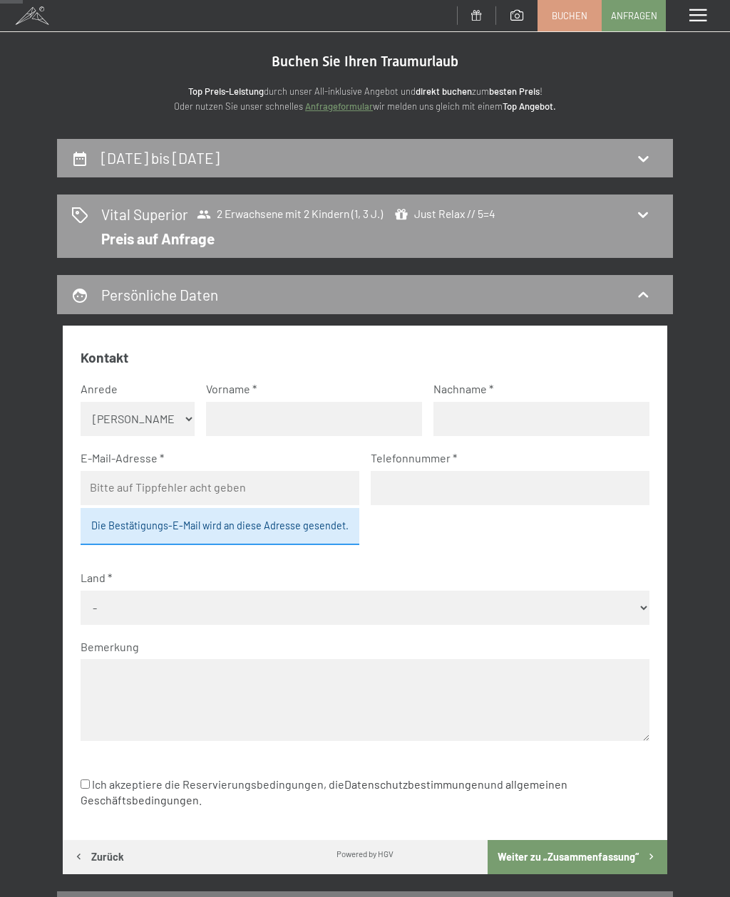
click at [634, 211] on div "Vital Superior 2 Erwachsene mit 2 Kindern (1, 3 J.) Just Relax // 5=4 Preis auf…" at bounding box center [364, 226] width 587 height 45
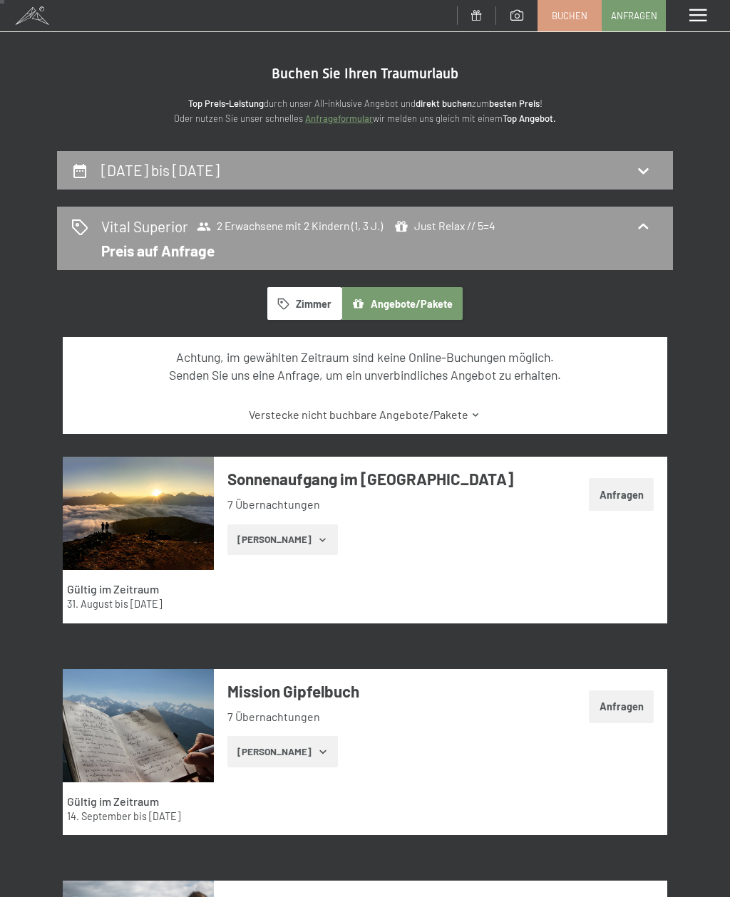
scroll to position [0, 0]
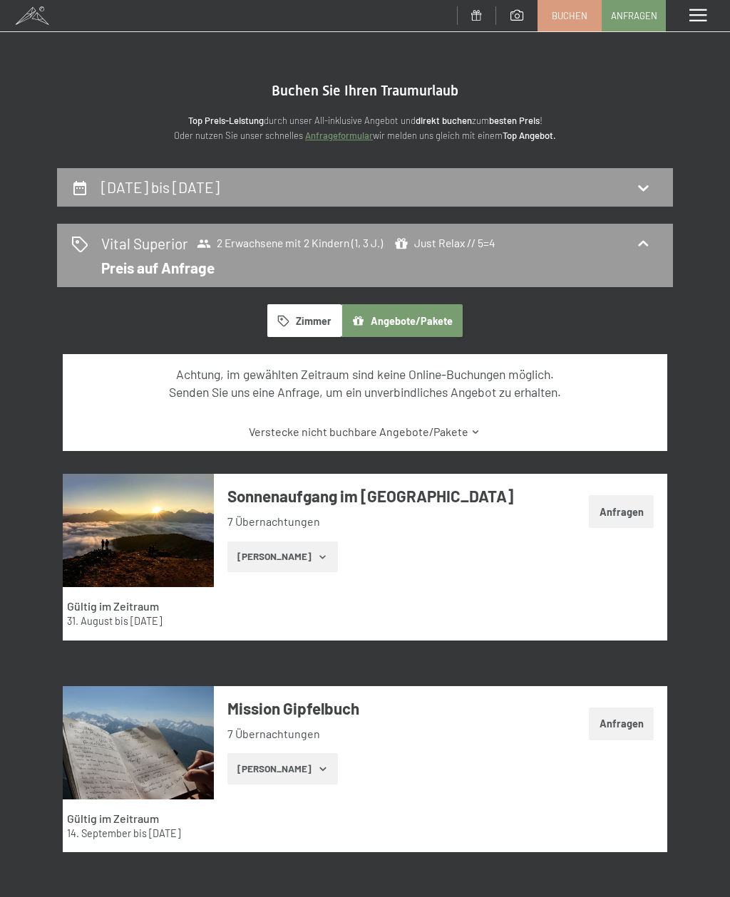
click at [639, 235] on icon at bounding box center [642, 243] width 17 height 17
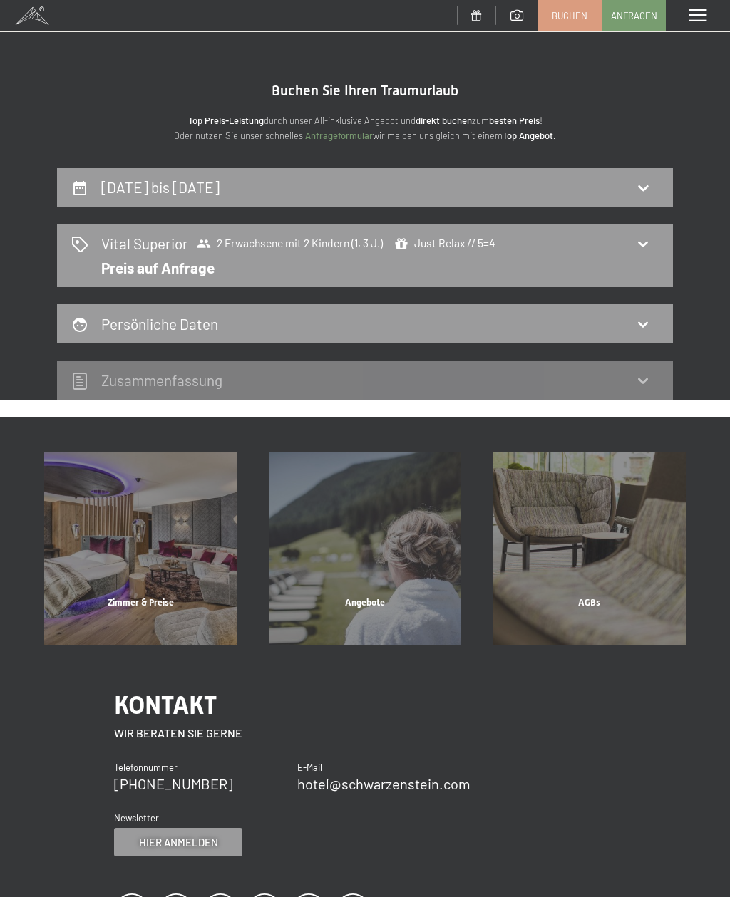
click at [636, 317] on icon at bounding box center [642, 324] width 17 height 17
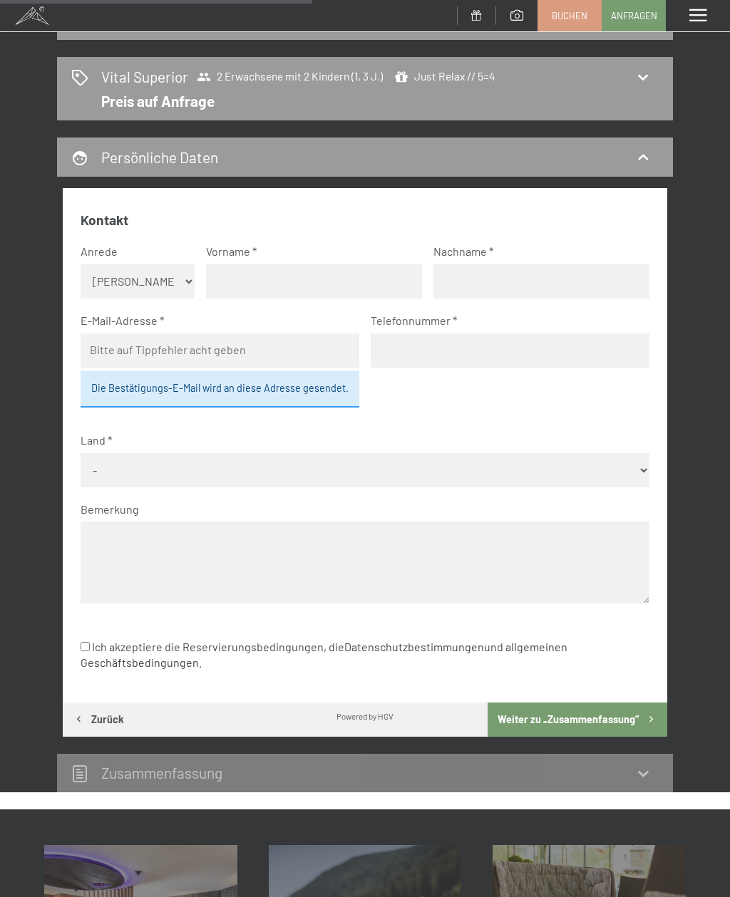
click at [304, 270] on input "text" at bounding box center [314, 281] width 216 height 34
type input "Al"
type input "Albert"
click at [512, 267] on input "text" at bounding box center [541, 281] width 216 height 34
type input "Gast"
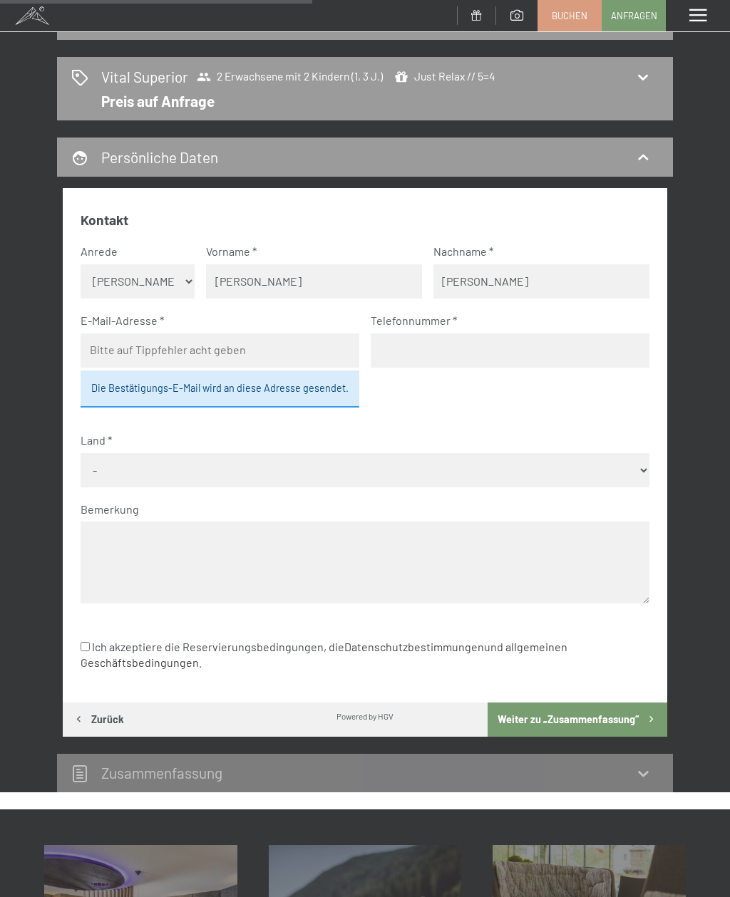
click at [169, 273] on select "Keine Angabe Frau Herr" at bounding box center [137, 281] width 113 height 34
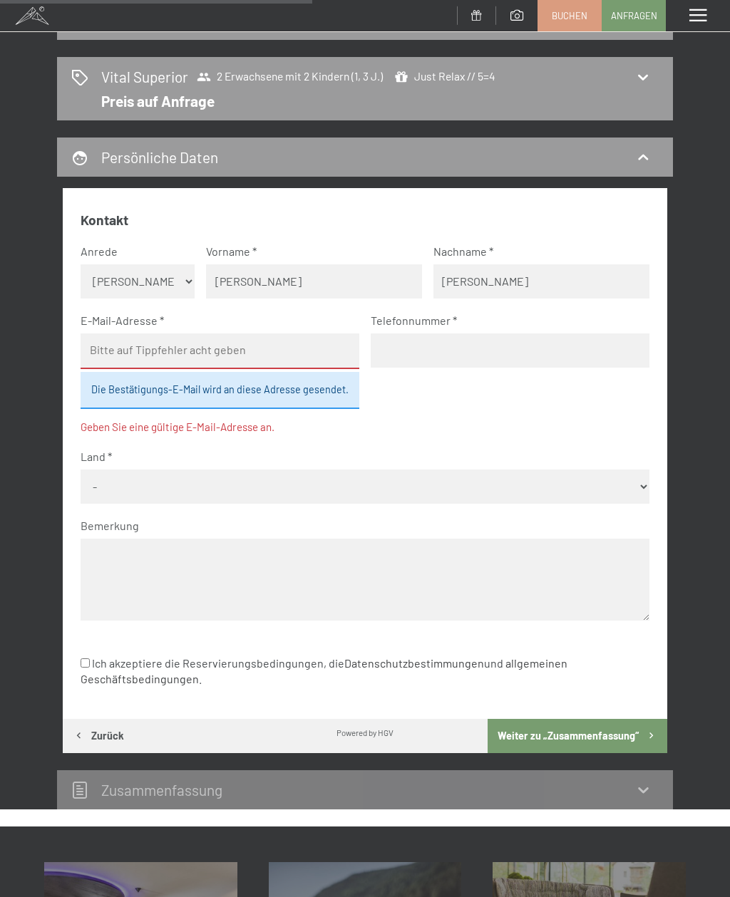
select select "m"
click at [219, 337] on input "email" at bounding box center [220, 352] width 279 height 36
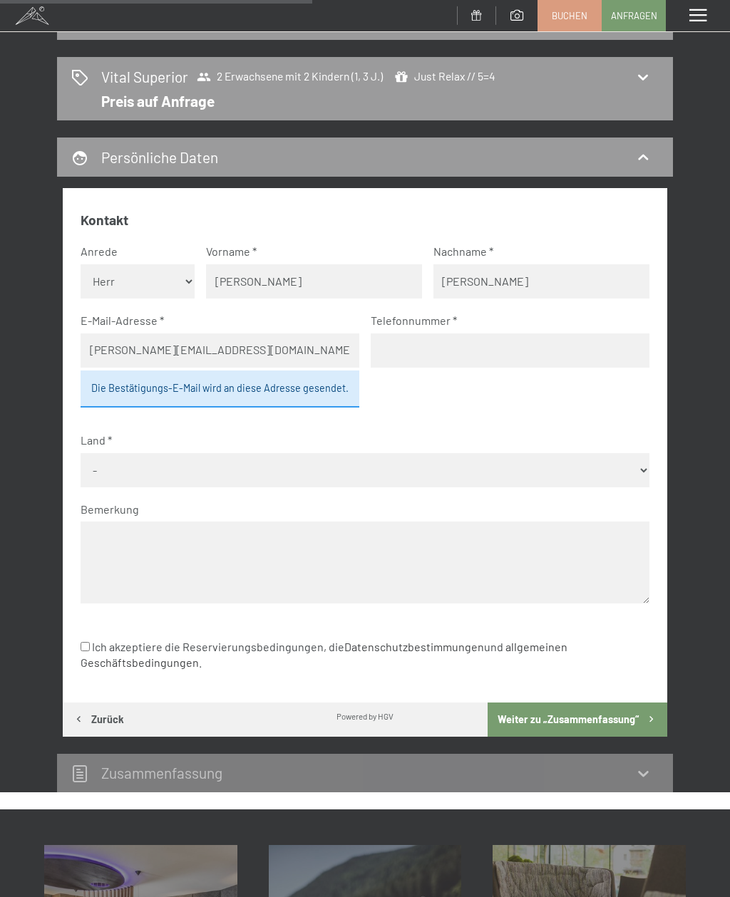
type input "gast.albert@gmx.de"
click at [324, 386] on div "Die Bestätigungs-E-Mail wird an diese Adresse gesendet." at bounding box center [220, 389] width 279 height 37
click at [461, 341] on input "tel" at bounding box center [510, 351] width 279 height 34
type input "017631638827"
click at [276, 453] on select "- Deutschland Österreich Schweiz Italien Niederlande Belgien Vereinigtes Königr…" at bounding box center [365, 470] width 568 height 34
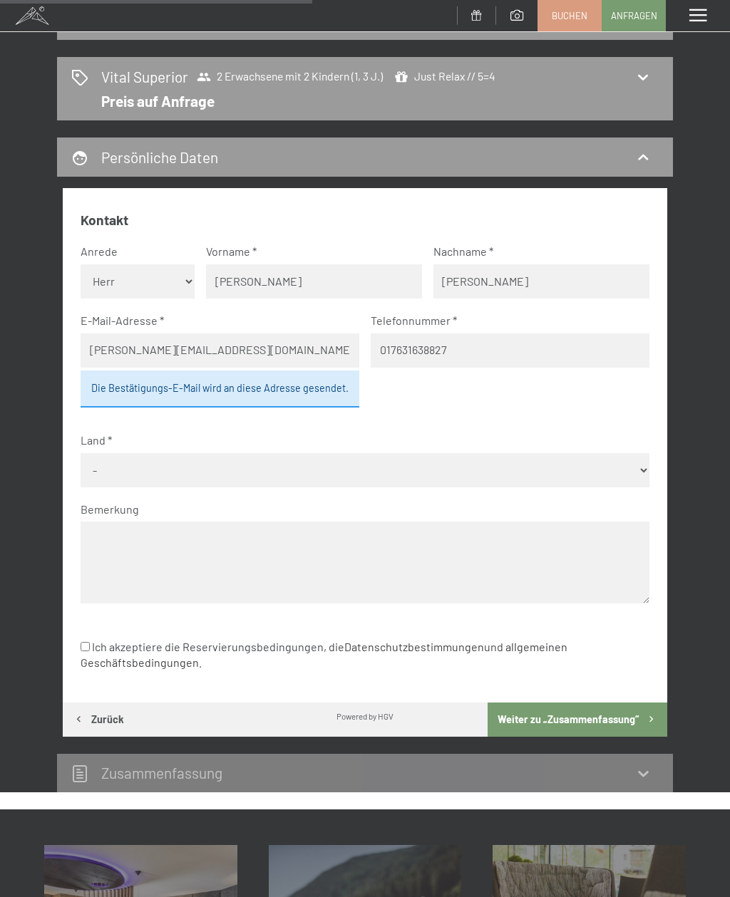
select select "DEU"
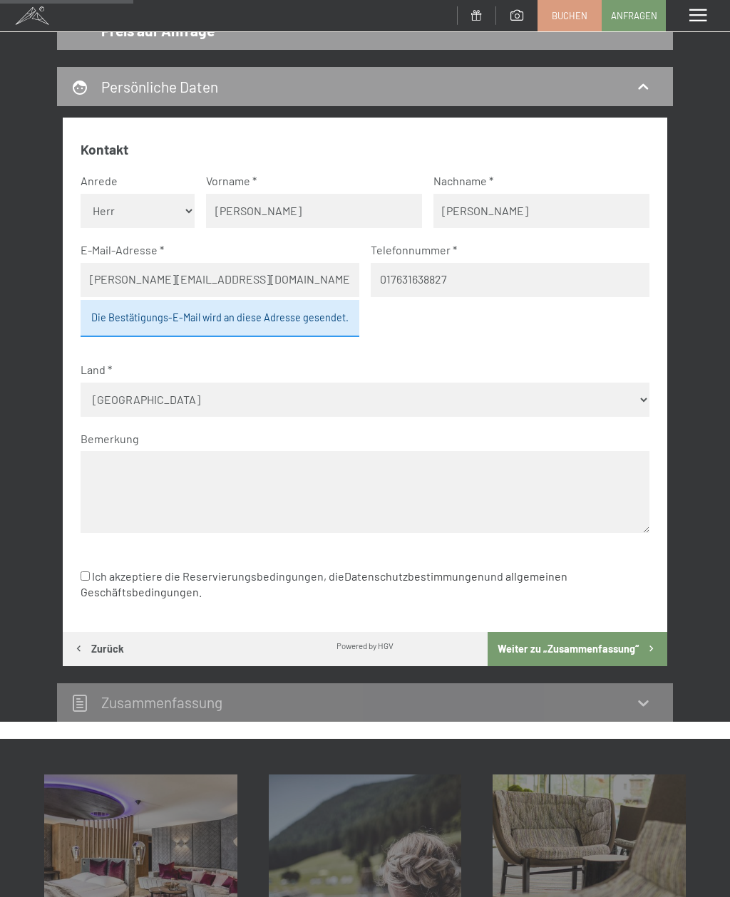
scroll to position [245, 0]
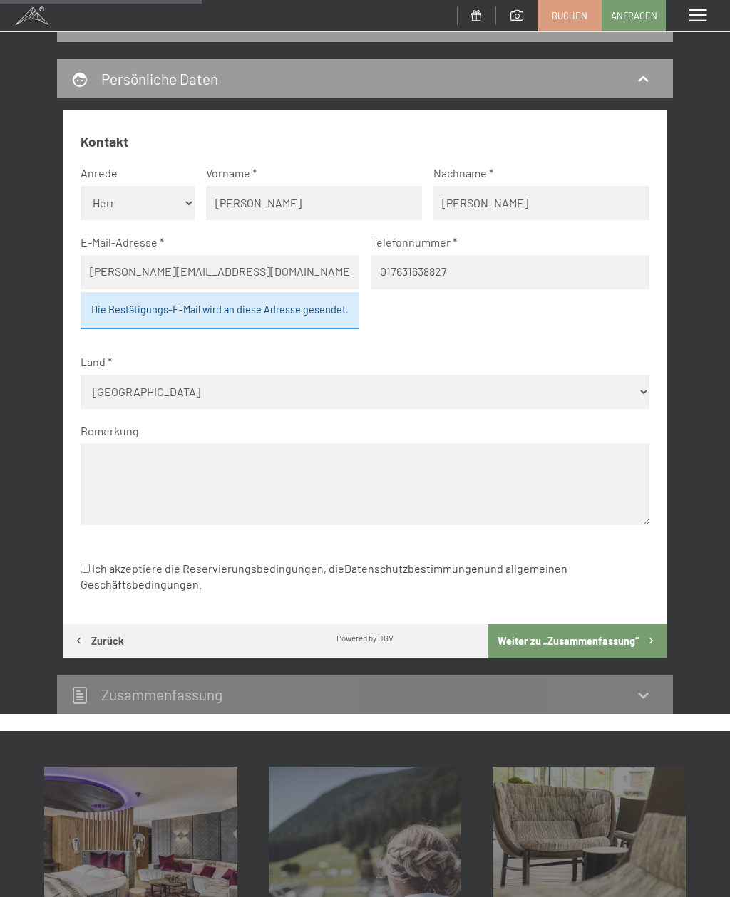
click at [302, 555] on label "Ich akzeptiere die Reservierungsbedingungen, die Datenschutzbestimmungen und al…" at bounding box center [353, 576] width 545 height 43
click at [90, 564] on input "Ich akzeptiere die Reservierungsbedingungen, die Datenschutzbestimmungen und al…" at bounding box center [85, 568] width 9 height 9
checkbox input "true"
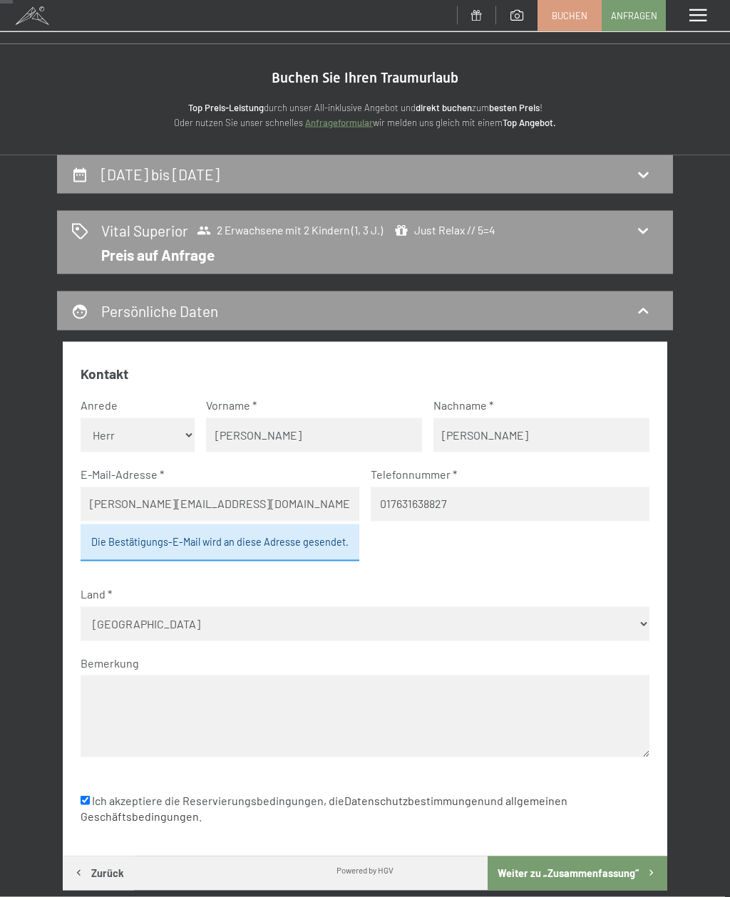
scroll to position [0, 0]
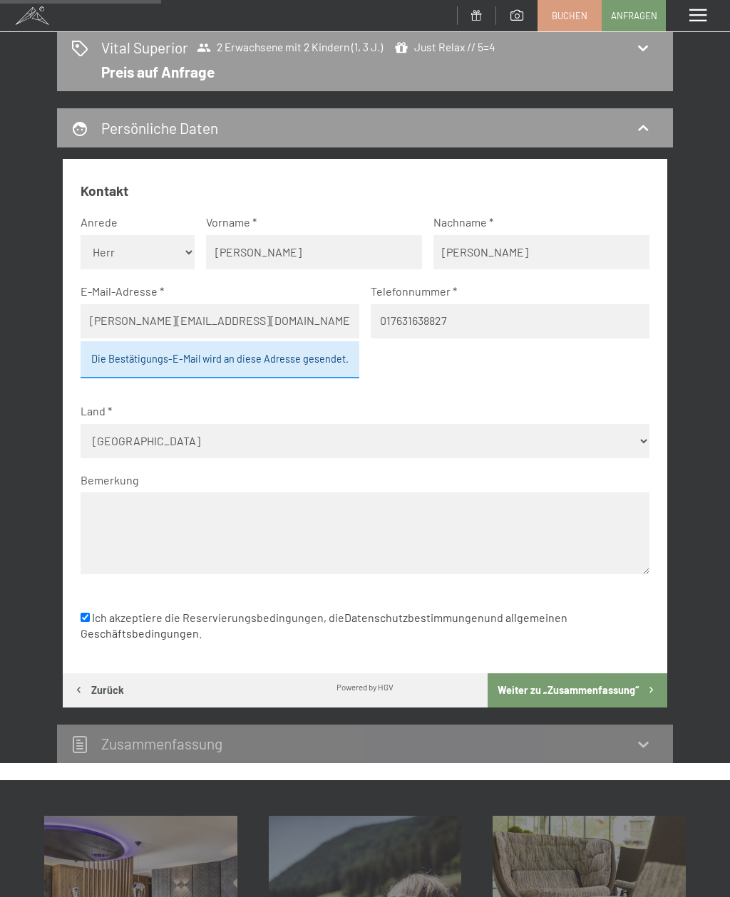
click at [640, 675] on button "Weiter zu „Zusammen­fassung“" at bounding box center [577, 690] width 180 height 34
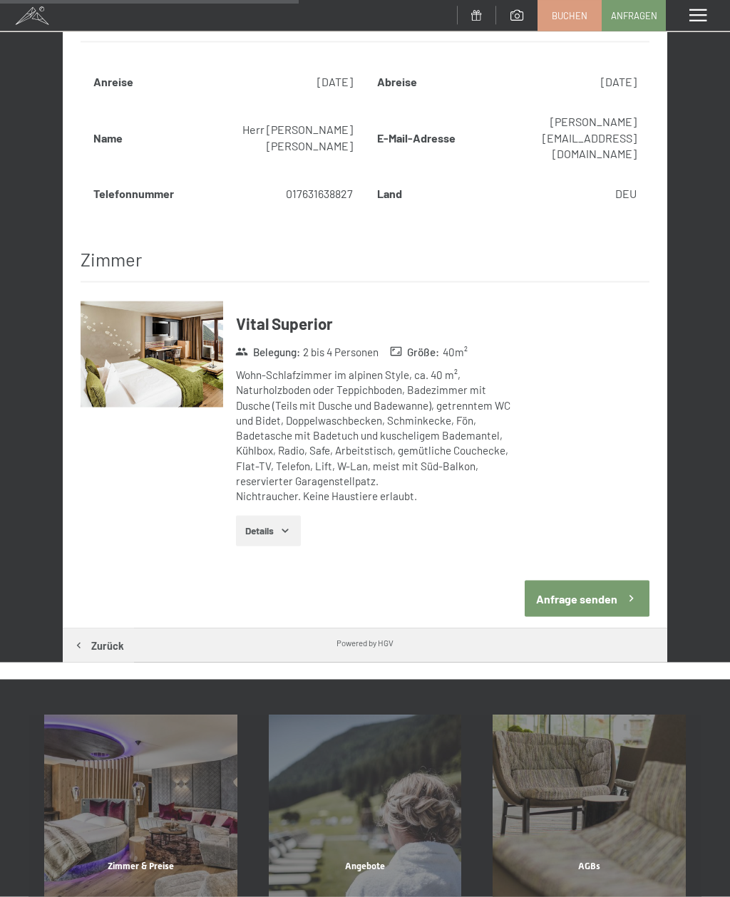
click at [618, 581] on button "Anfrage senden" at bounding box center [587, 599] width 124 height 36
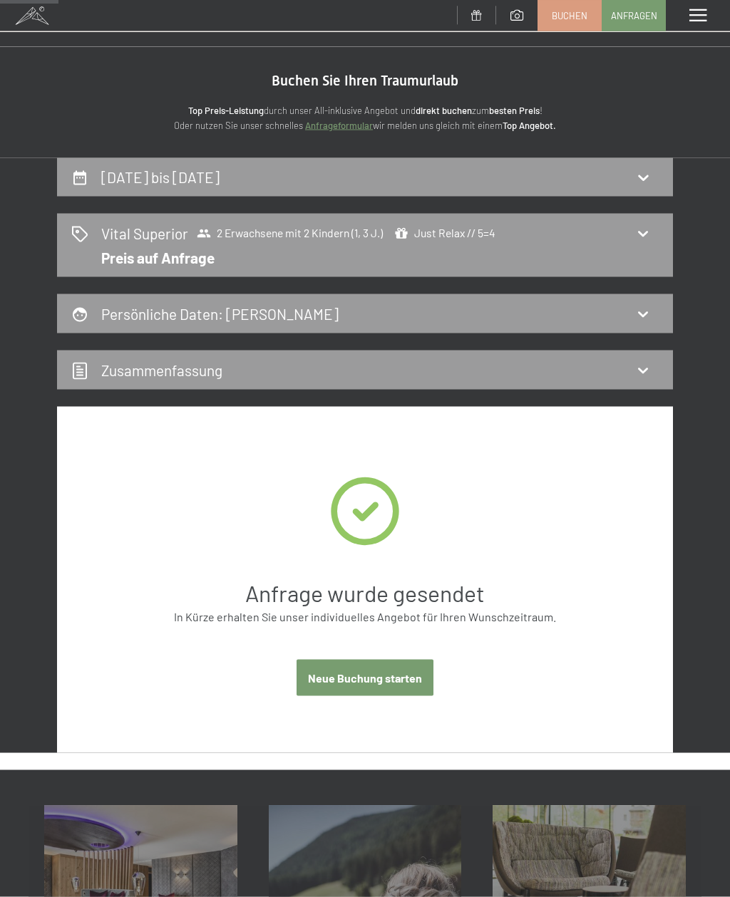
scroll to position [0, 0]
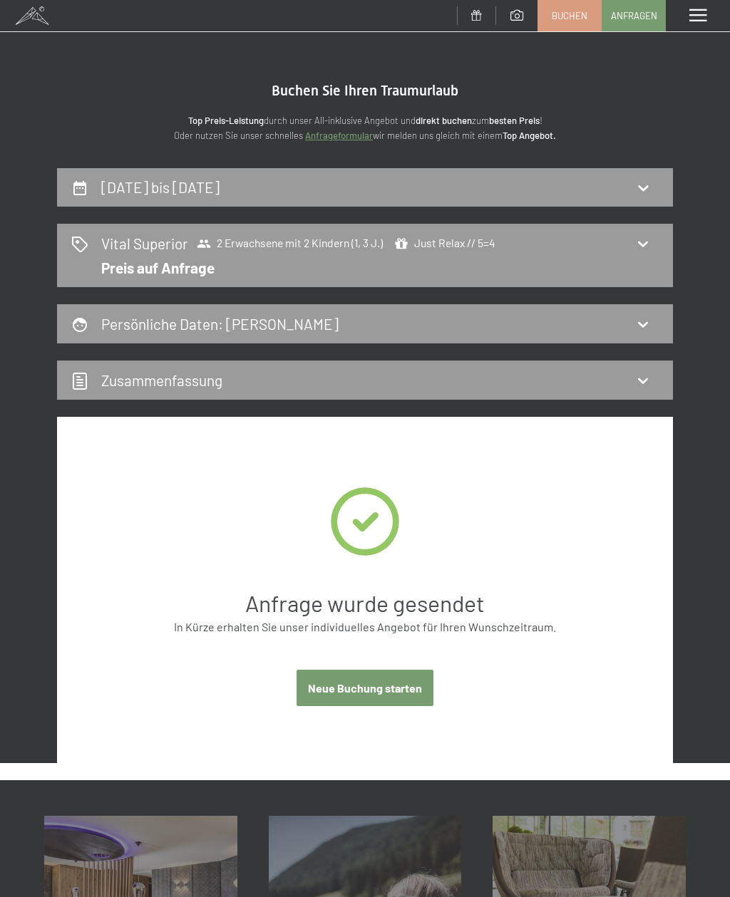
click at [566, 17] on span "Buchen" at bounding box center [570, 15] width 36 height 13
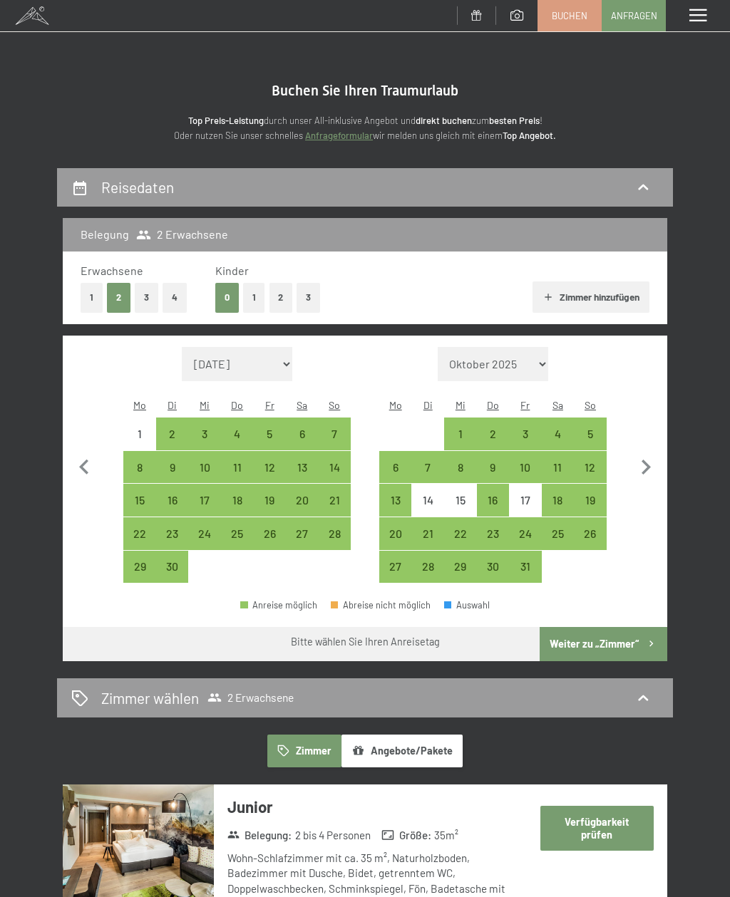
click at [445, 735] on button "Angebote/Pakete" at bounding box center [401, 751] width 121 height 33
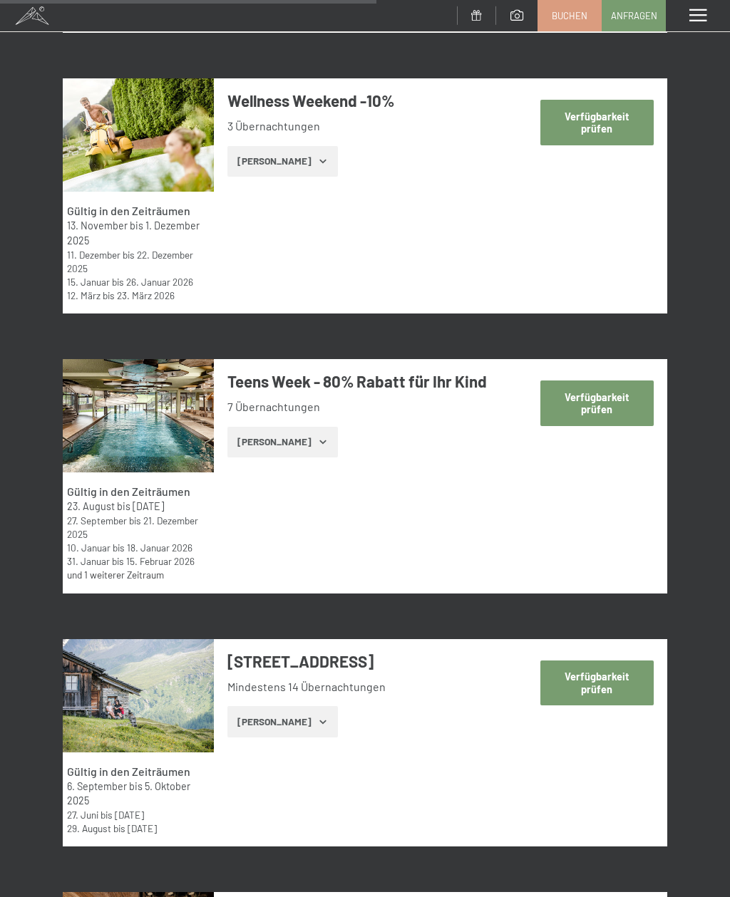
scroll to position [2236, 0]
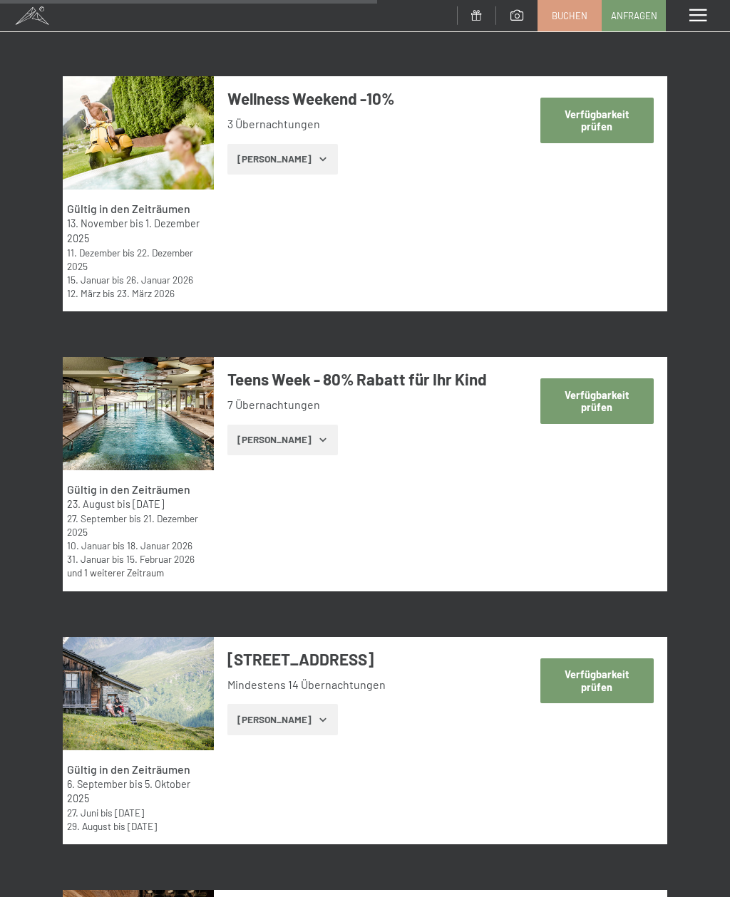
click at [301, 443] on button "[PERSON_NAME]" at bounding box center [282, 440] width 110 height 31
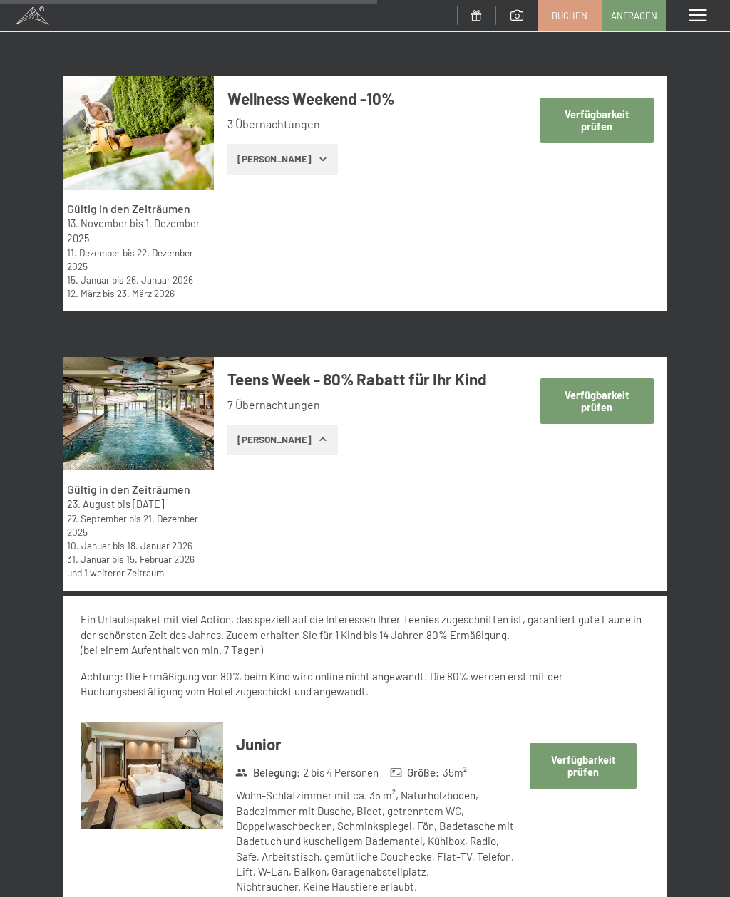
click at [299, 447] on button "[PERSON_NAME]" at bounding box center [282, 440] width 110 height 31
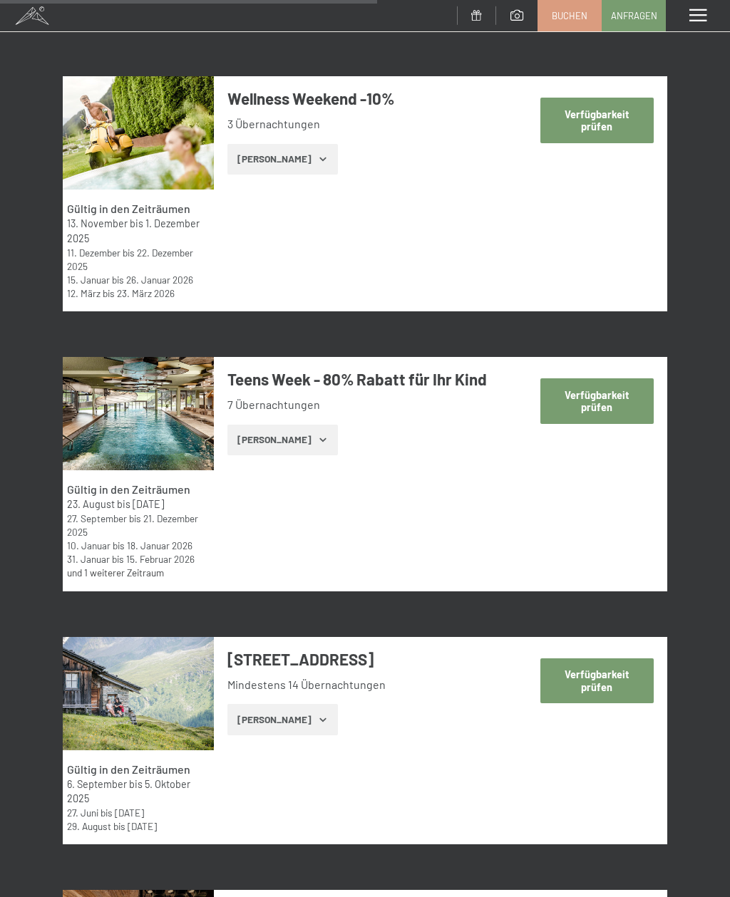
click at [299, 438] on button "[PERSON_NAME]" at bounding box center [282, 440] width 110 height 31
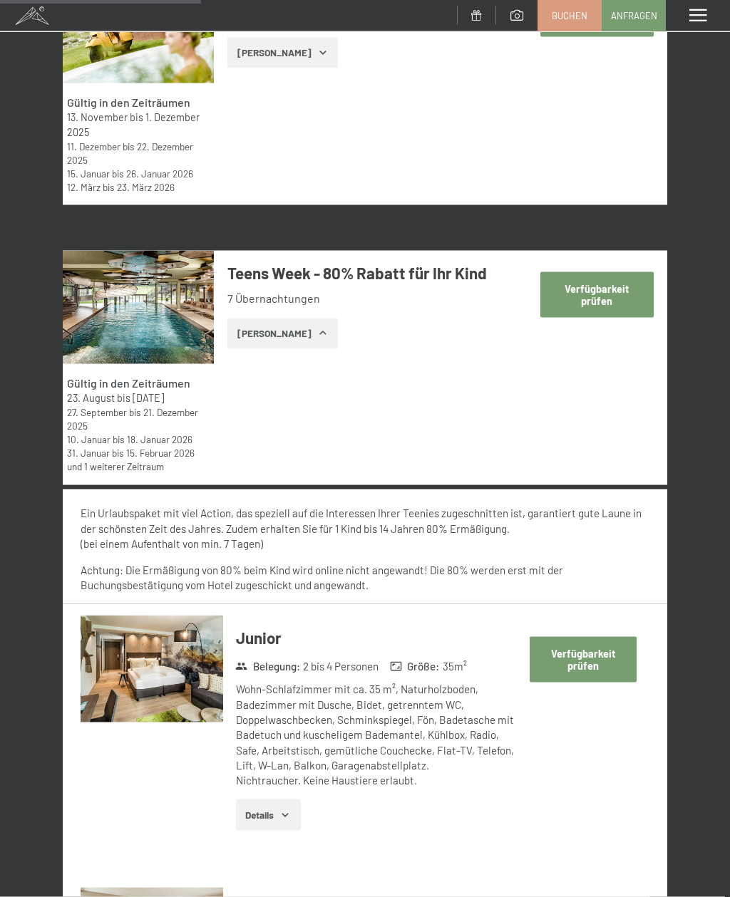
scroll to position [2350, 0]
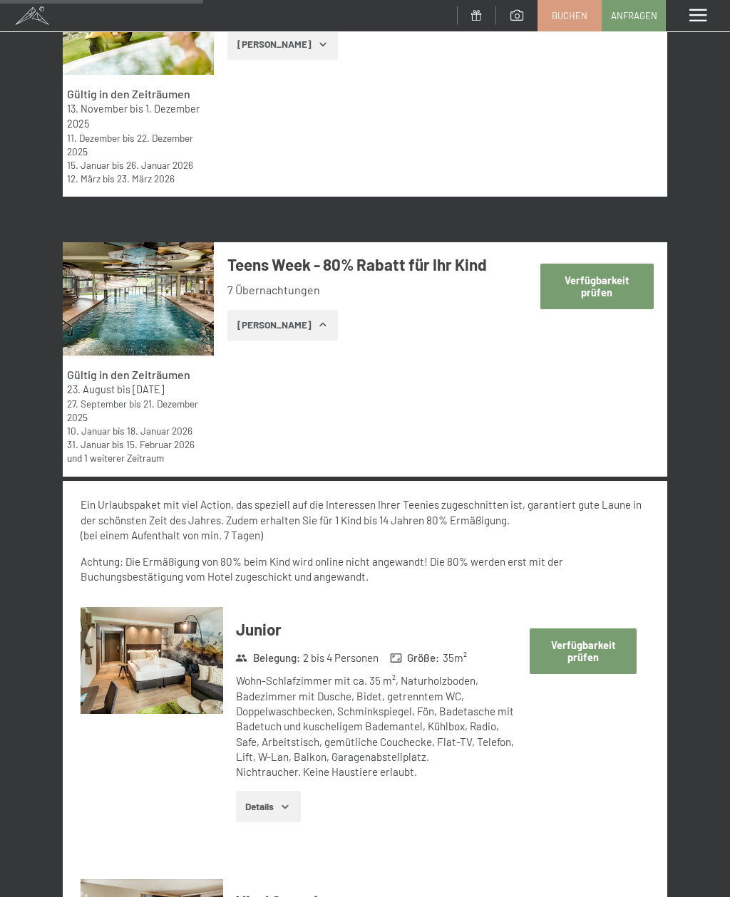
click at [298, 336] on button "[PERSON_NAME]" at bounding box center [282, 325] width 110 height 31
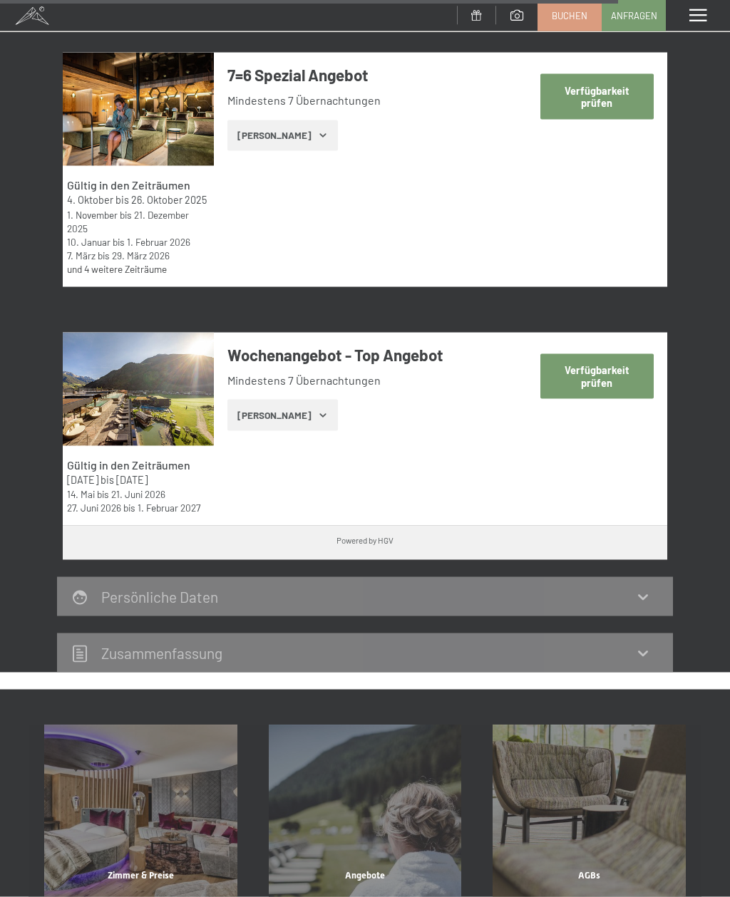
scroll to position [3666, 0]
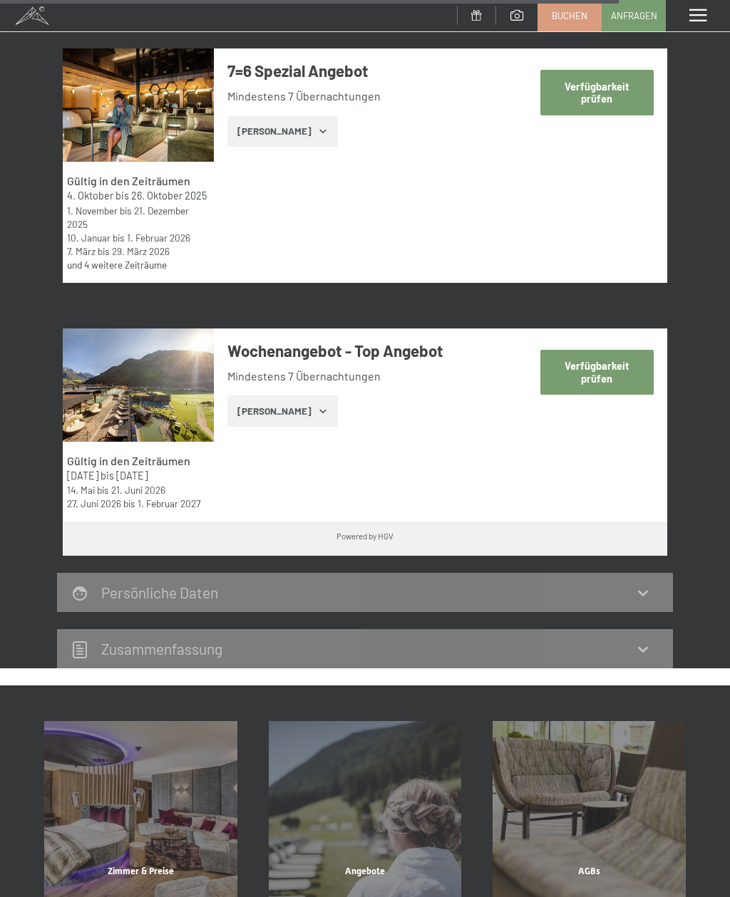
click at [296, 427] on button "[PERSON_NAME]" at bounding box center [282, 411] width 110 height 31
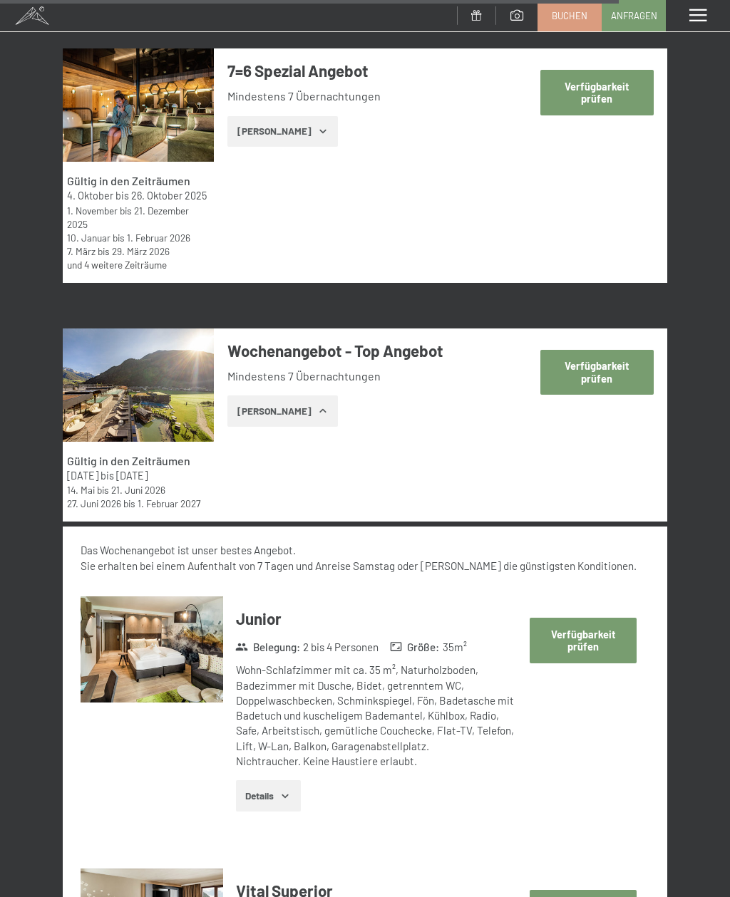
click at [292, 427] on button "[PERSON_NAME]" at bounding box center [282, 411] width 110 height 31
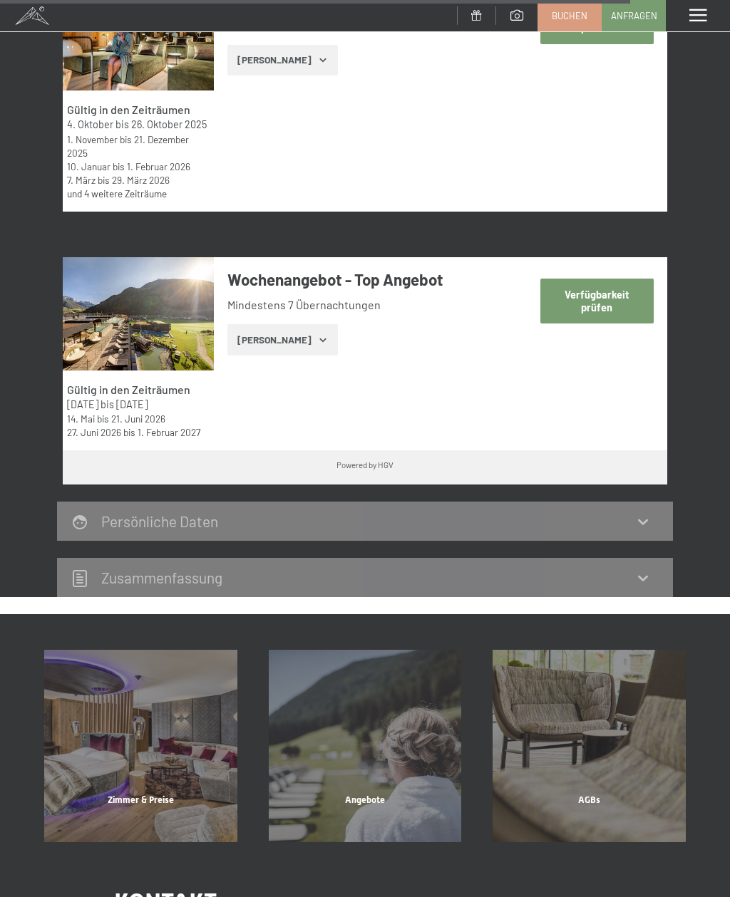
scroll to position [3738, 0]
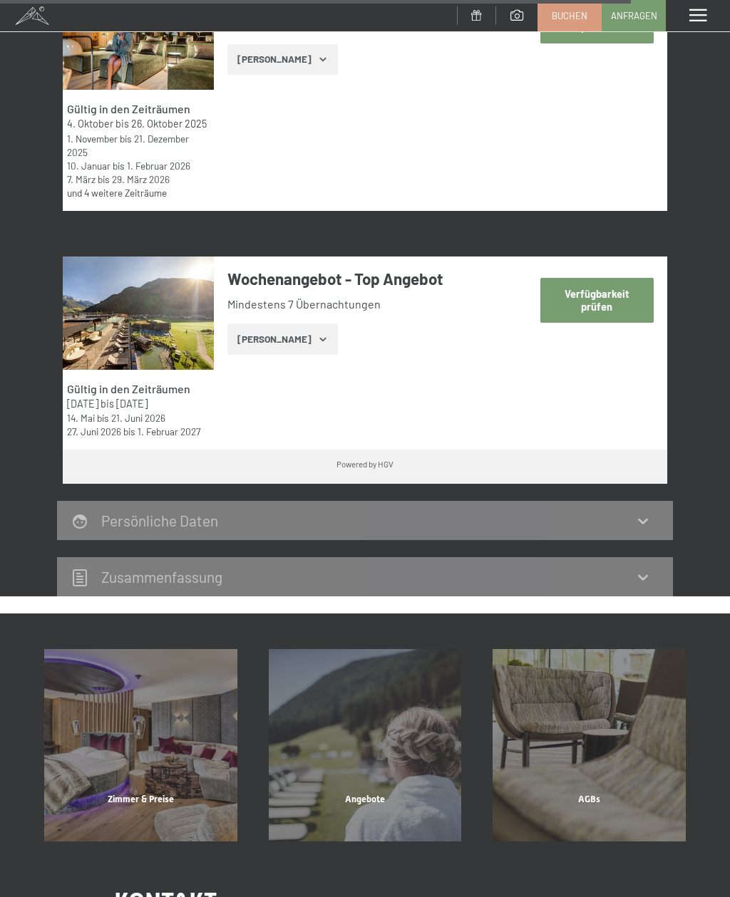
click at [286, 355] on button "[PERSON_NAME]" at bounding box center [282, 339] width 110 height 31
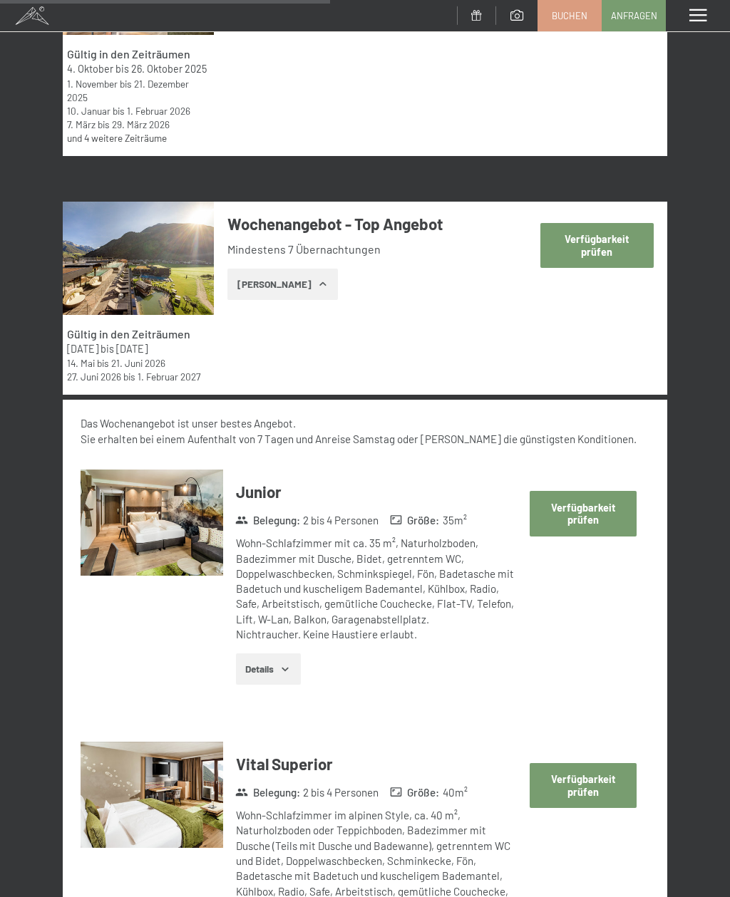
scroll to position [3907, 0]
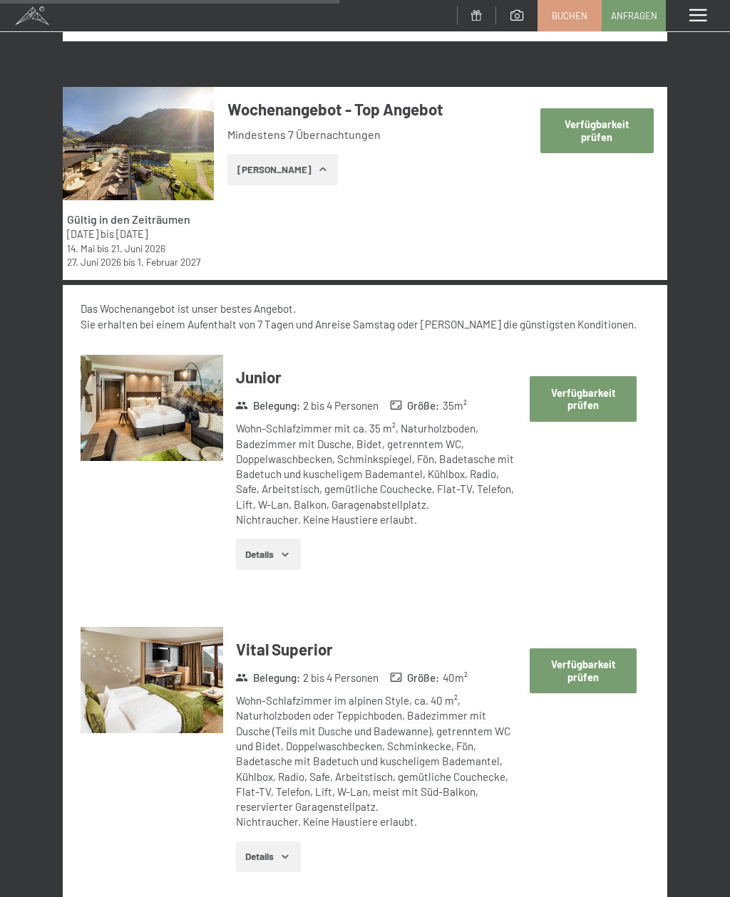
click at [601, 421] on button "Verfügbarkeit prüfen" at bounding box center [582, 398] width 106 height 45
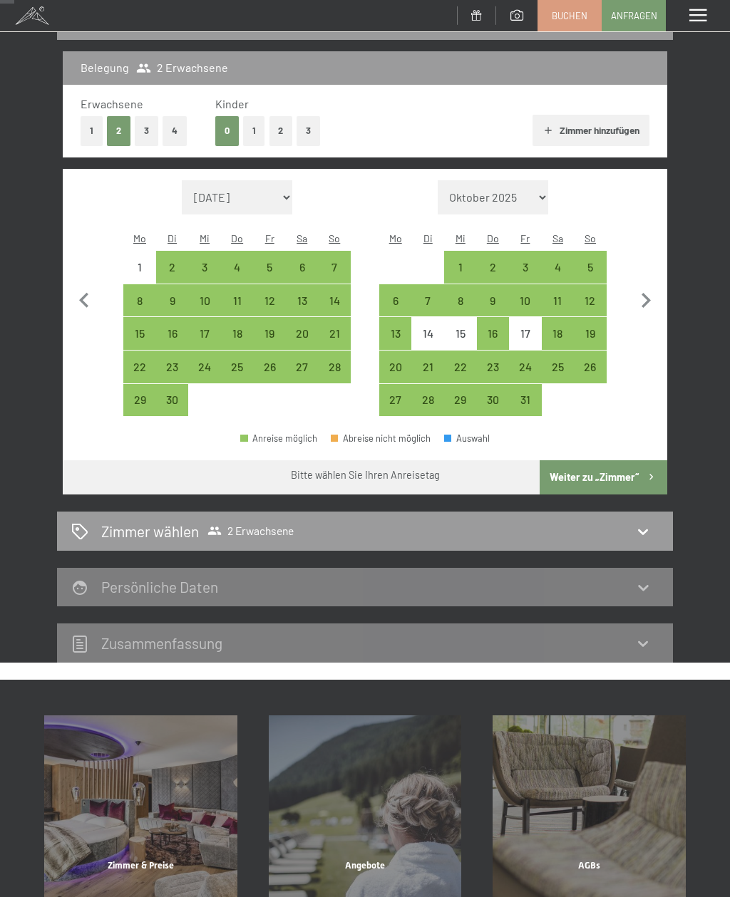
click at [306, 328] on div "20" at bounding box center [302, 343] width 30 height 30
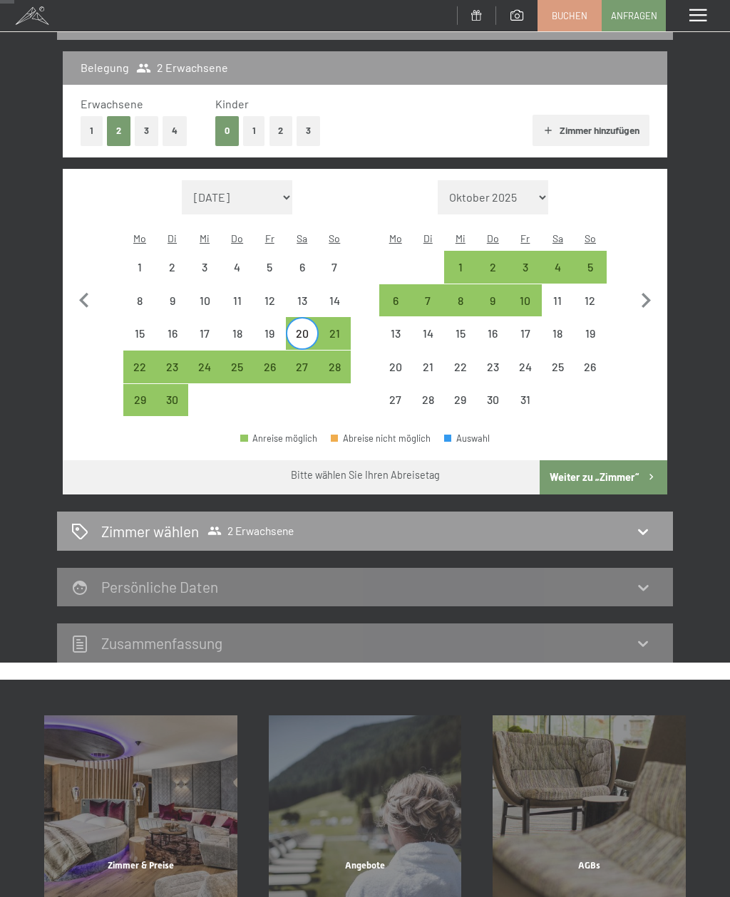
click at [304, 361] on div "27" at bounding box center [302, 376] width 30 height 30
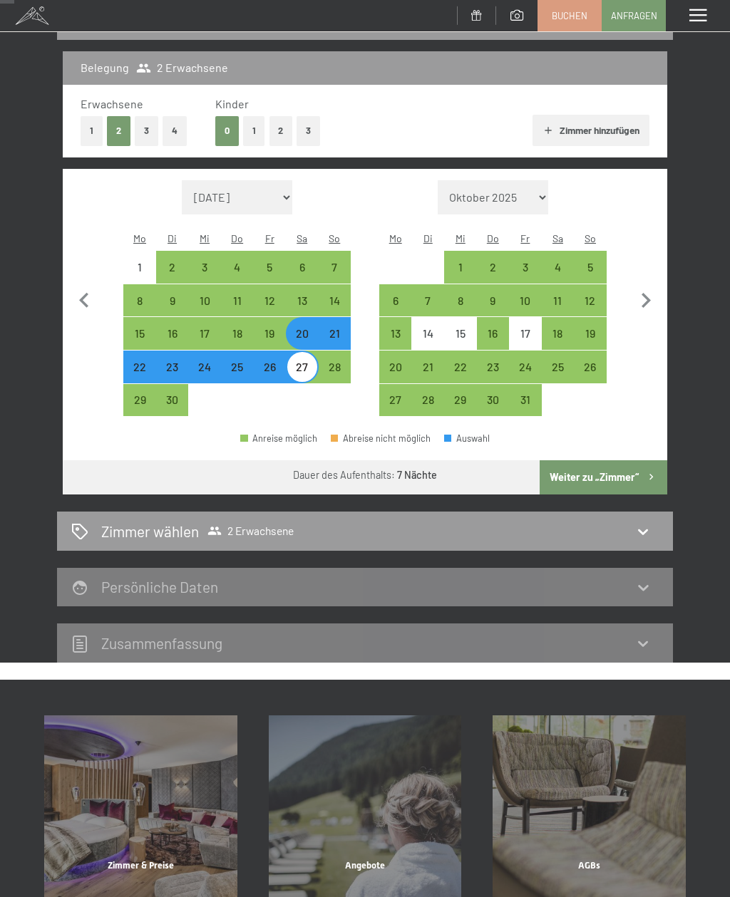
click at [280, 127] on button "2" at bounding box center [281, 130] width 24 height 29
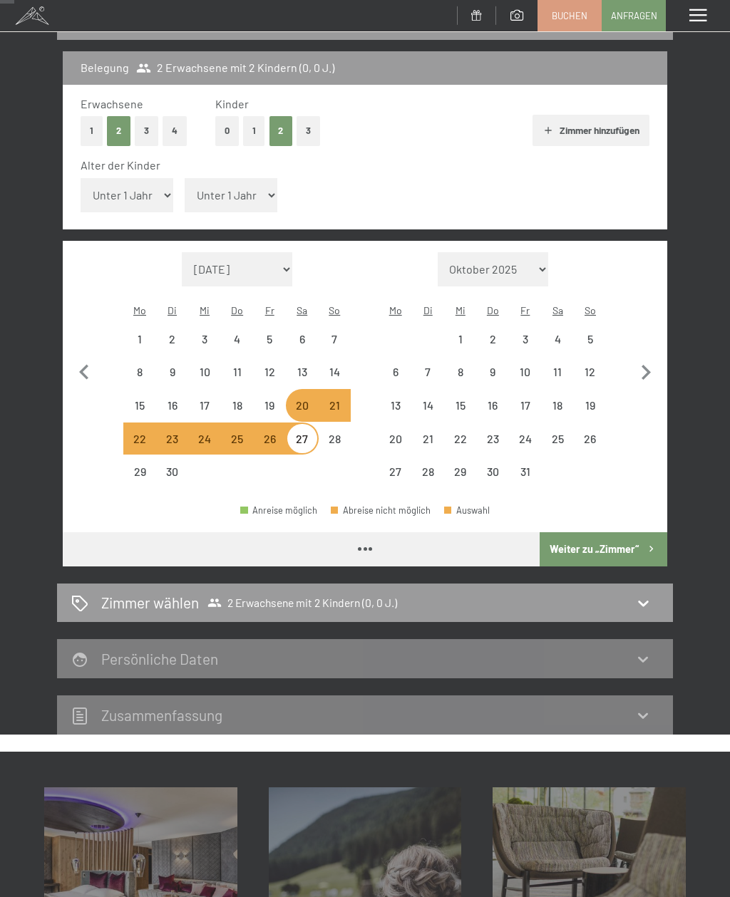
click at [227, 188] on select "Unter 1 Jahr 1 Jahr 2 Jahre 3 Jahre 4 Jahre 5 Jahre 6 Jahre 7 Jahre 8 Jahre 9 J…" at bounding box center [231, 195] width 93 height 34
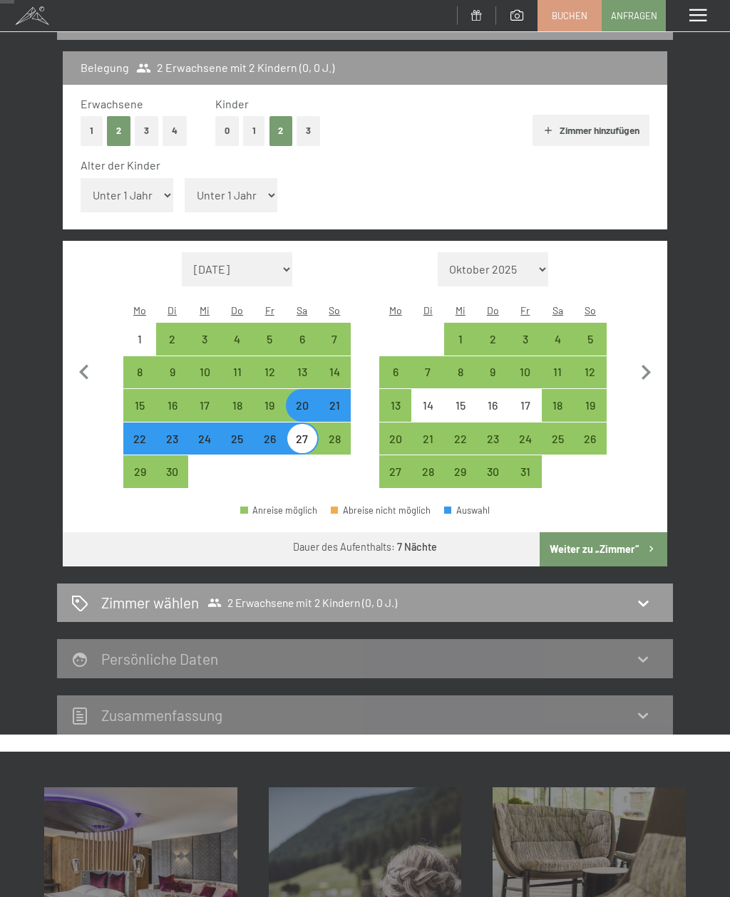
select select "1"
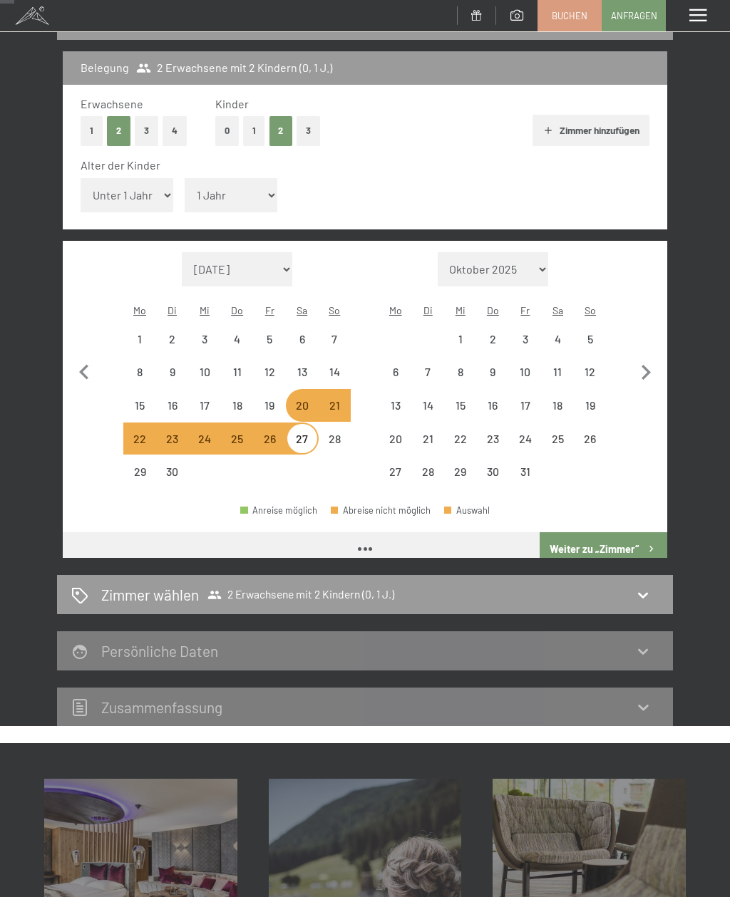
click at [143, 188] on select "Unter 1 Jahr 1 Jahr 2 Jahre 3 Jahre 4 Jahre 5 Jahre 6 Jahre 7 Jahre 8 Jahre 9 J…" at bounding box center [127, 195] width 93 height 34
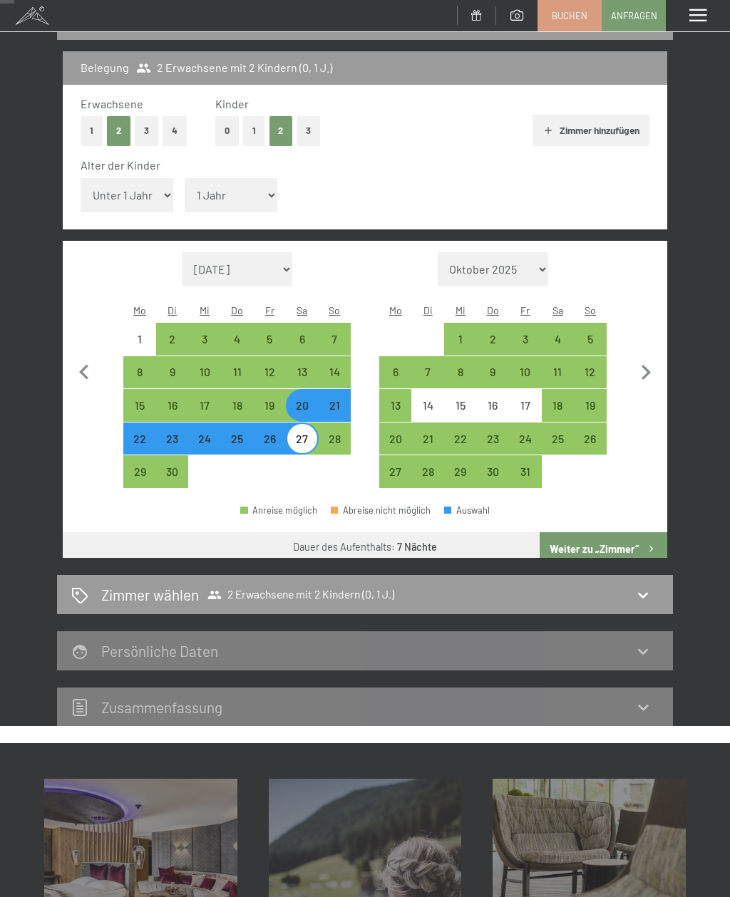
click at [127, 182] on select "Unter 1 Jahr 1 Jahr 2 Jahre 3 Jahre 4 Jahre 5 Jahre 6 Jahre 7 Jahre 8 Jahre 9 J…" at bounding box center [127, 195] width 93 height 34
select select "3"
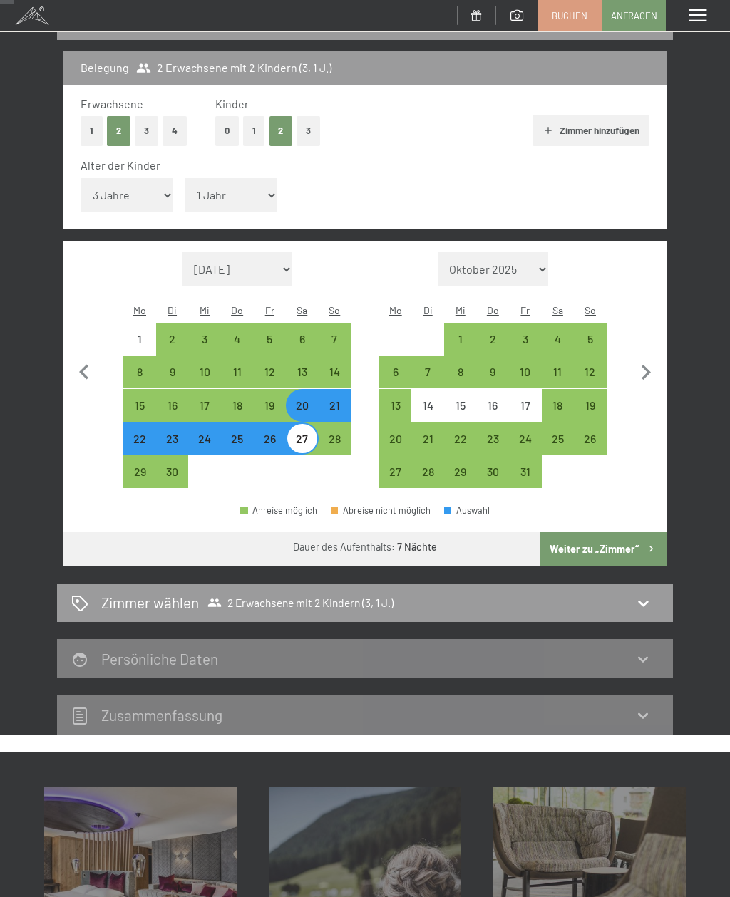
click at [638, 532] on button "Weiter zu „Zimmer“" at bounding box center [603, 549] width 128 height 34
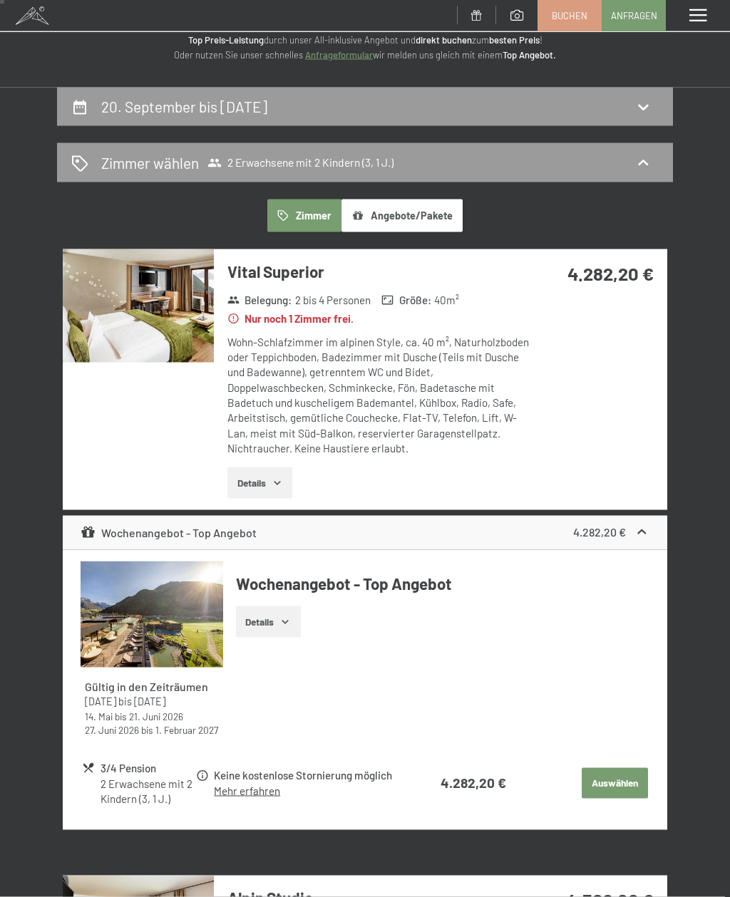
scroll to position [0, 0]
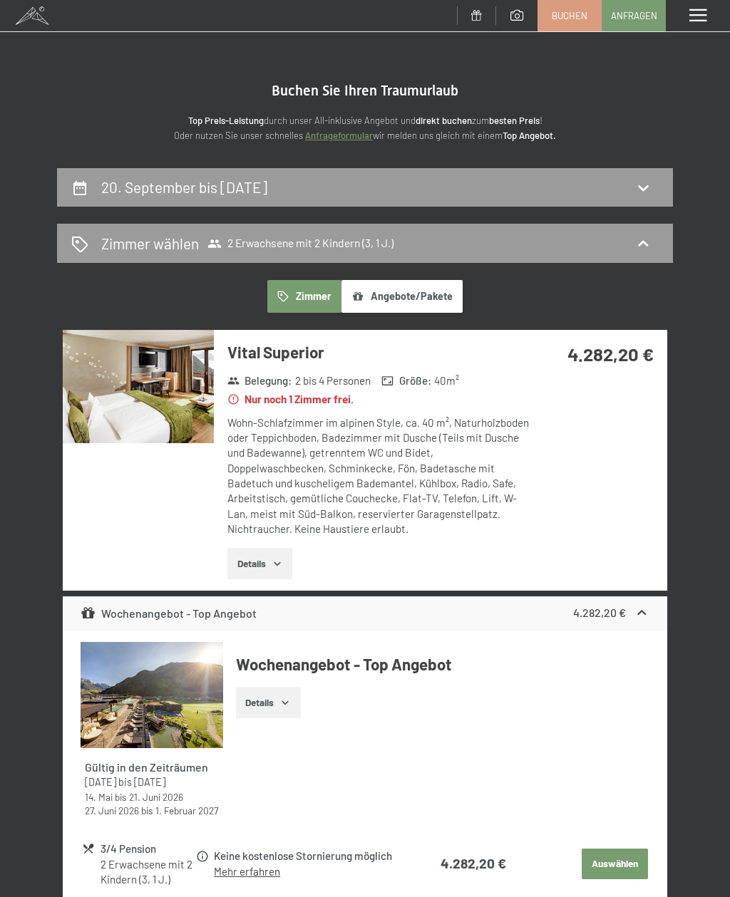
click at [505, 177] on div "20. September bis [DATE]" at bounding box center [364, 187] width 587 height 21
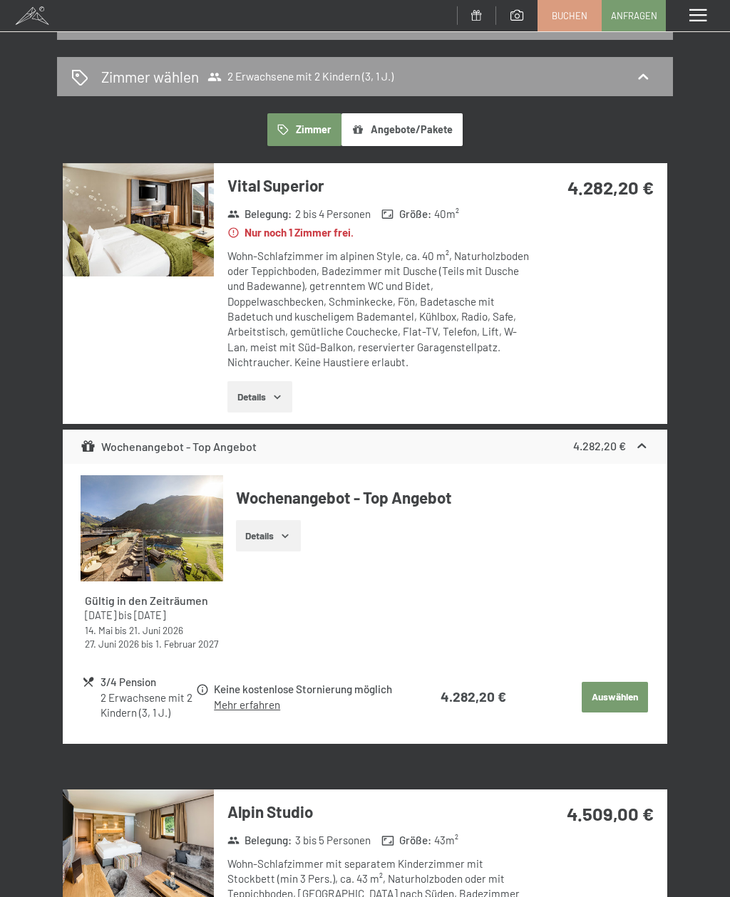
select select "3"
select select "1"
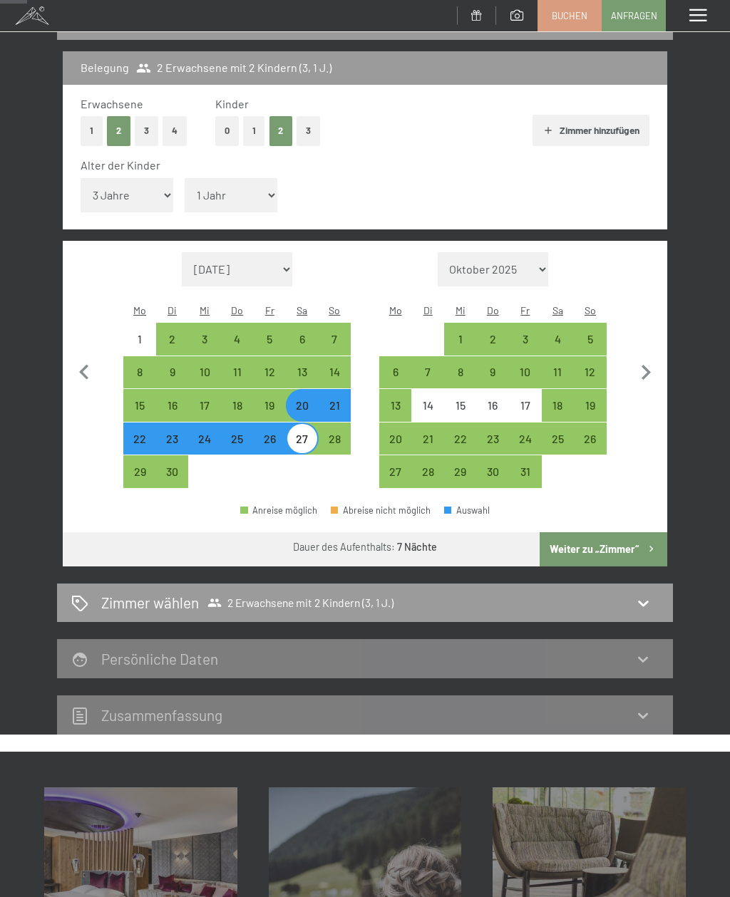
click at [259, 252] on select "[DATE] Oktober 2025 [DATE] Dezember 2025 Januar 2026 Februar 2026 März 2026 [DA…" at bounding box center [237, 269] width 111 height 34
select select "[DATE]"
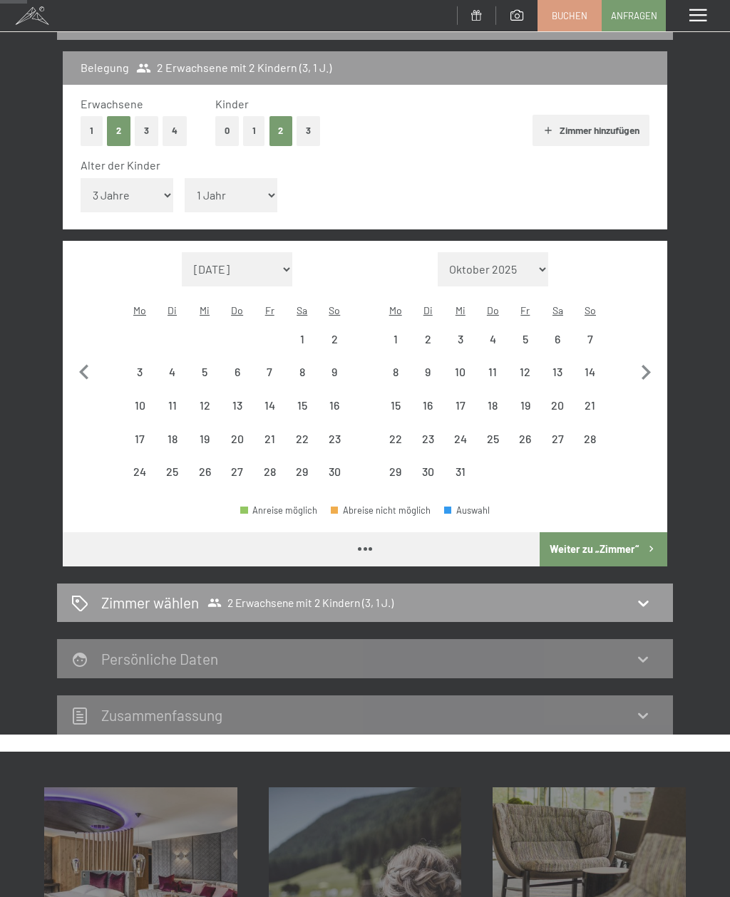
select select "[DATE]"
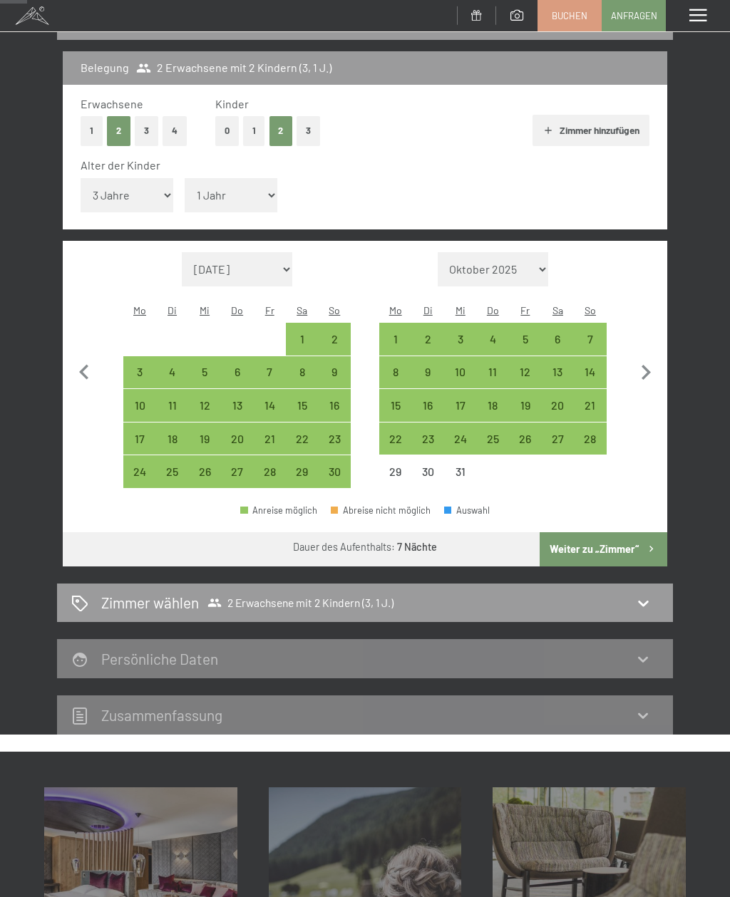
click at [307, 366] on div "8" at bounding box center [302, 381] width 30 height 30
select select "[DATE]"
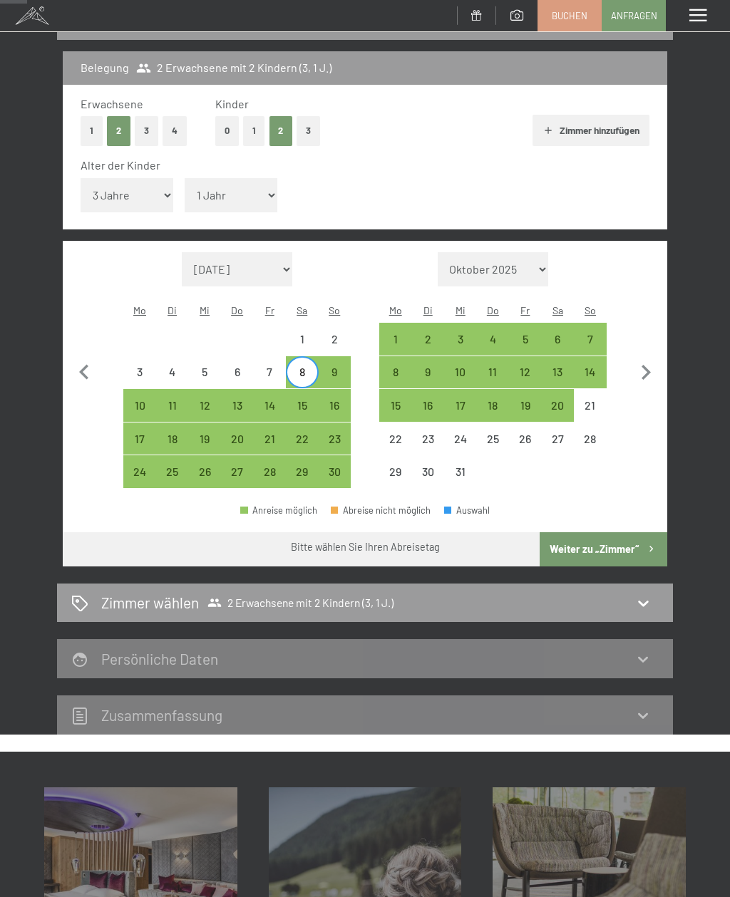
click at [303, 400] on div "15" at bounding box center [302, 415] width 30 height 30
select select "[DATE]"
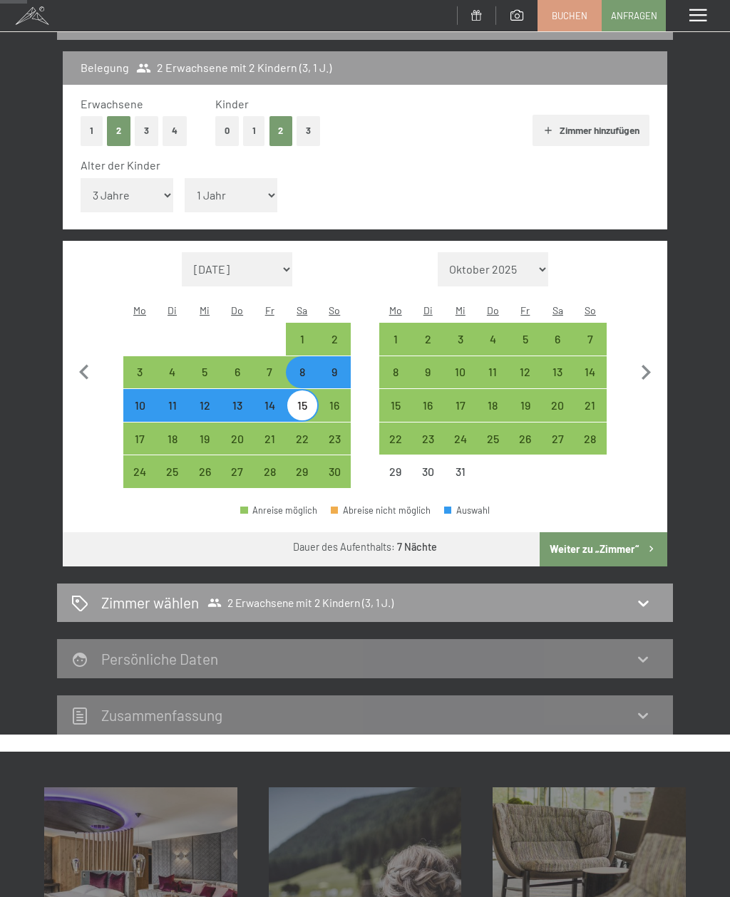
click at [610, 532] on button "Weiter zu „Zimmer“" at bounding box center [603, 549] width 128 height 34
select select "[DATE]"
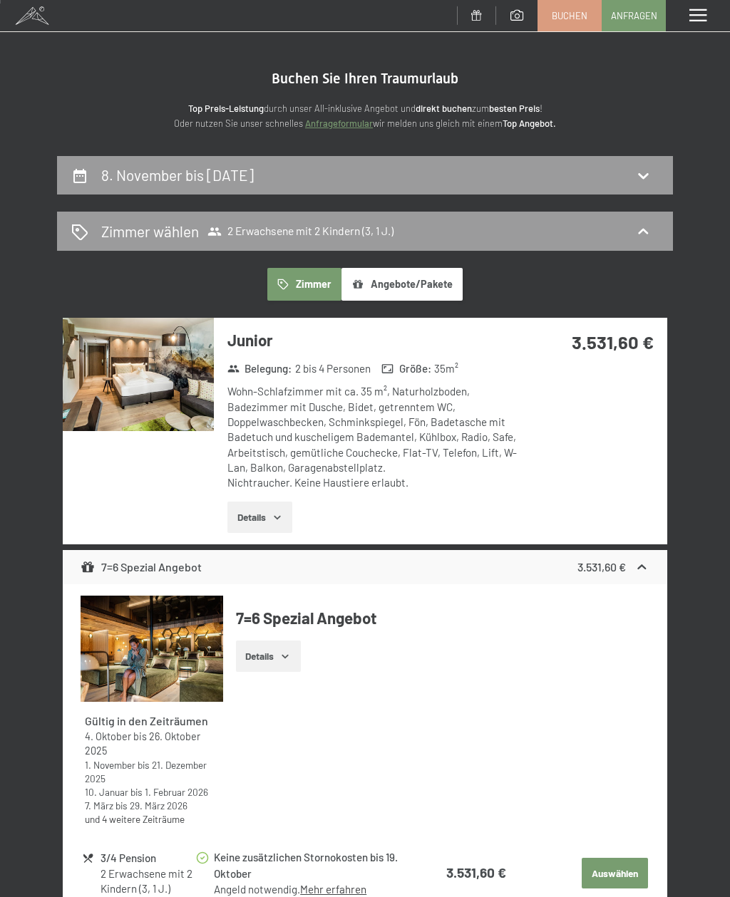
scroll to position [0, 0]
